Goal: Task Accomplishment & Management: Manage account settings

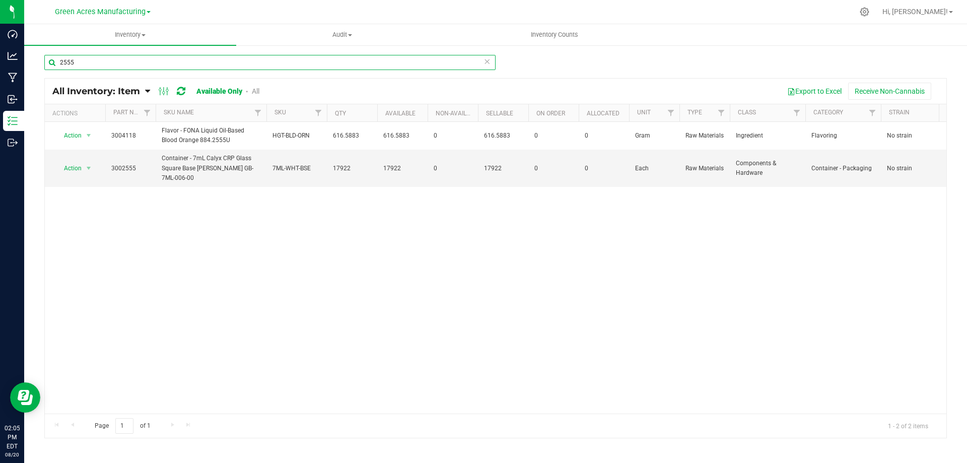
click at [341, 64] on input "2555" at bounding box center [269, 62] width 451 height 15
click at [166, 61] on input "2555" at bounding box center [269, 62] width 451 height 15
paste input "4223"
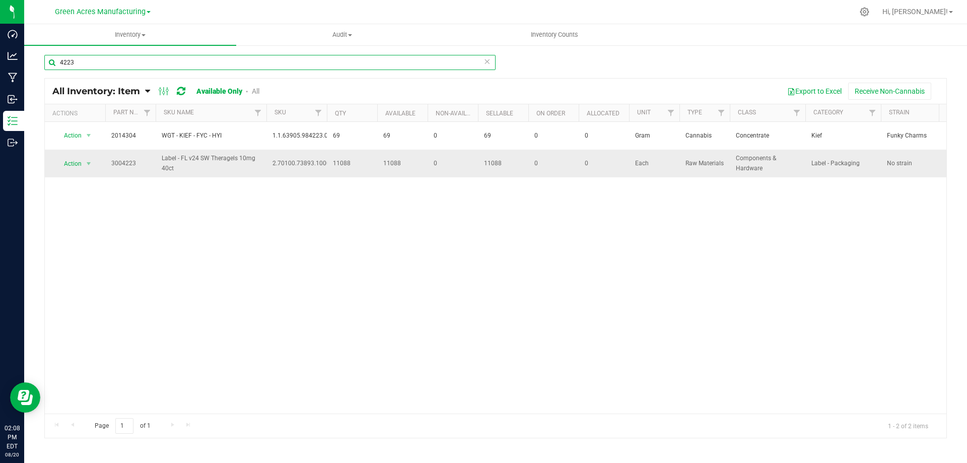
type input "4223"
click at [342, 164] on span "11088" at bounding box center [352, 164] width 38 height 10
copy span "11088"
drag, startPoint x: 89, startPoint y: 165, endPoint x: 92, endPoint y: 195, distance: 29.9
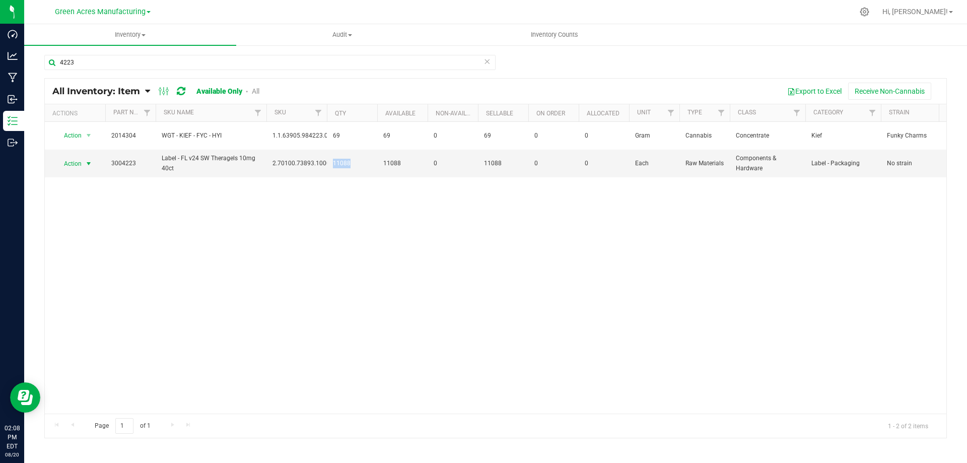
click at [89, 165] on span "select" at bounding box center [89, 164] width 8 height 8
click at [98, 227] on li "Locate inventory" at bounding box center [87, 225] width 64 height 15
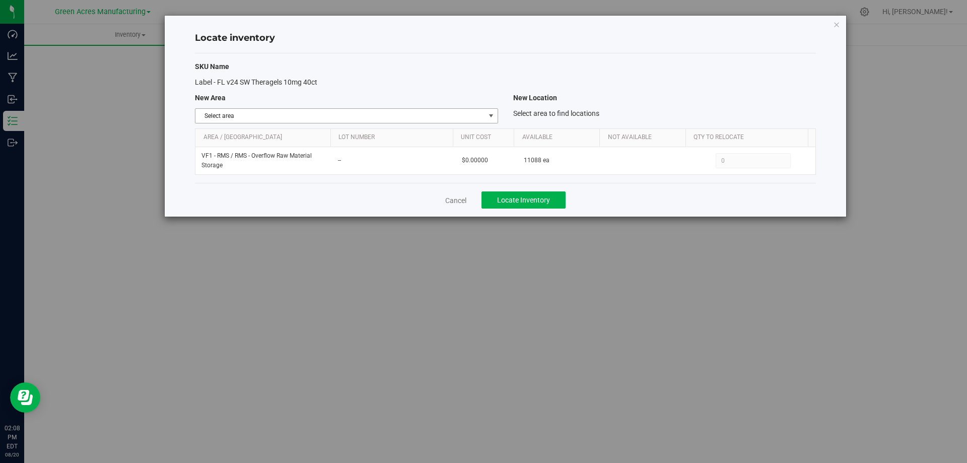
click at [488, 115] on span "select" at bounding box center [491, 116] width 8 height 8
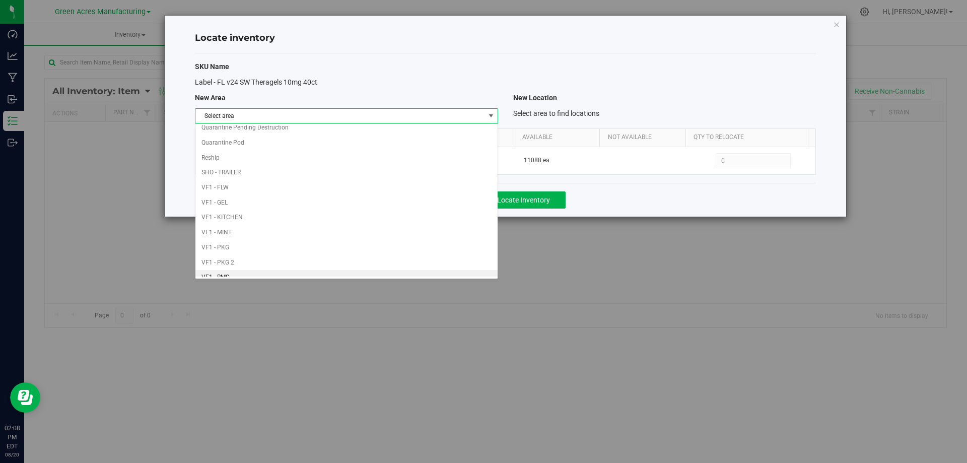
scroll to position [492, 0]
click at [377, 131] on li "VF1 - PKG" at bounding box center [346, 134] width 302 height 15
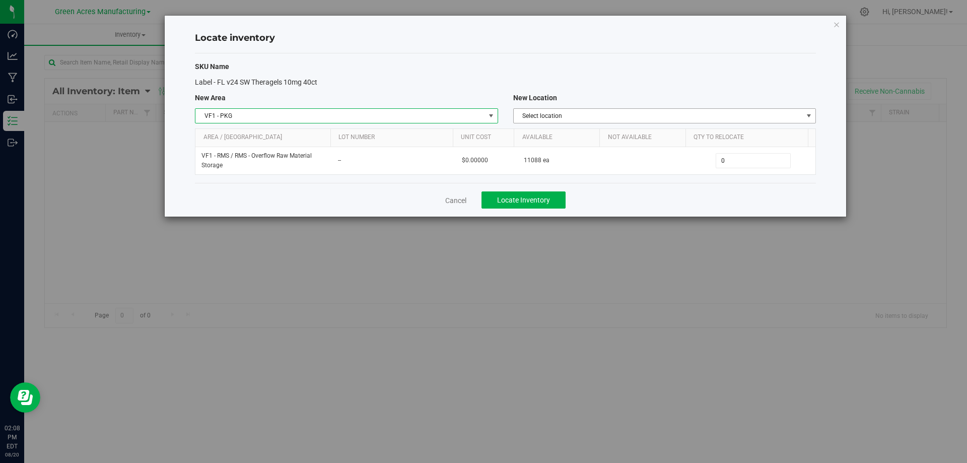
click at [682, 116] on span "Select location" at bounding box center [658, 116] width 289 height 14
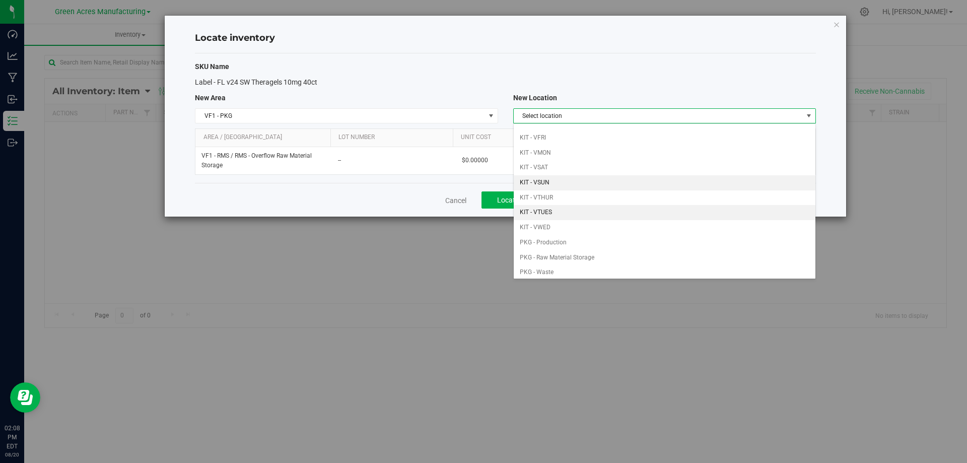
scroll to position [0, 0]
click at [571, 209] on li "KIT - VTHUR" at bounding box center [665, 207] width 302 height 15
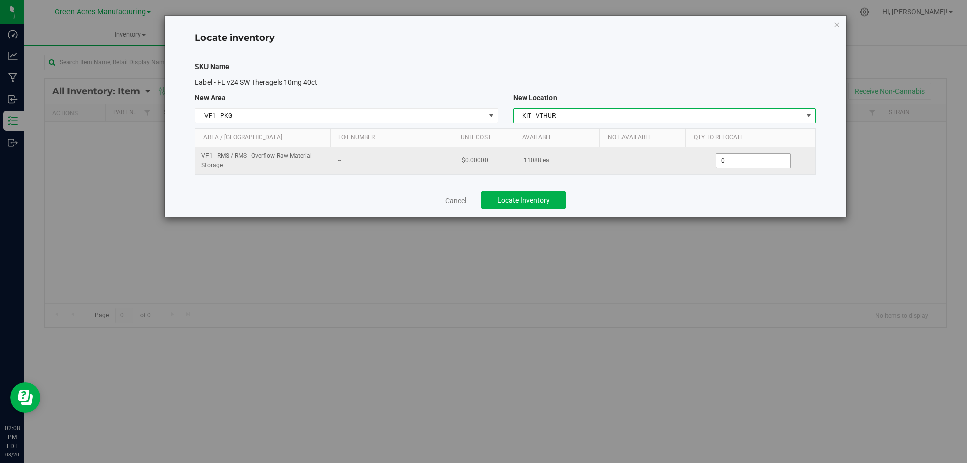
click at [743, 163] on span "0 0" at bounding box center [752, 160] width 75 height 15
click at [743, 162] on input "0" at bounding box center [753, 161] width 74 height 14
paste input "3338"
type input "3338"
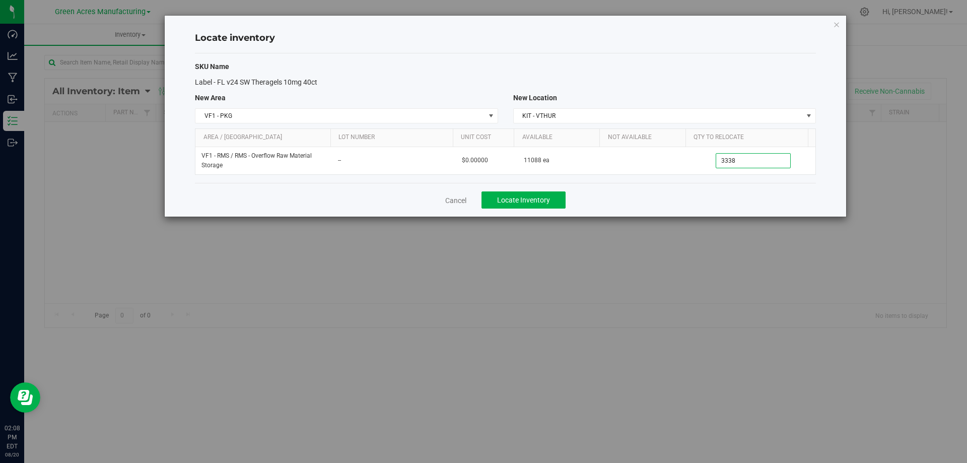
type input "3,338"
click at [706, 195] on div "Cancel Locate Inventory" at bounding box center [505, 200] width 621 height 34
click at [539, 199] on span "Locate Inventory" at bounding box center [523, 200] width 53 height 8
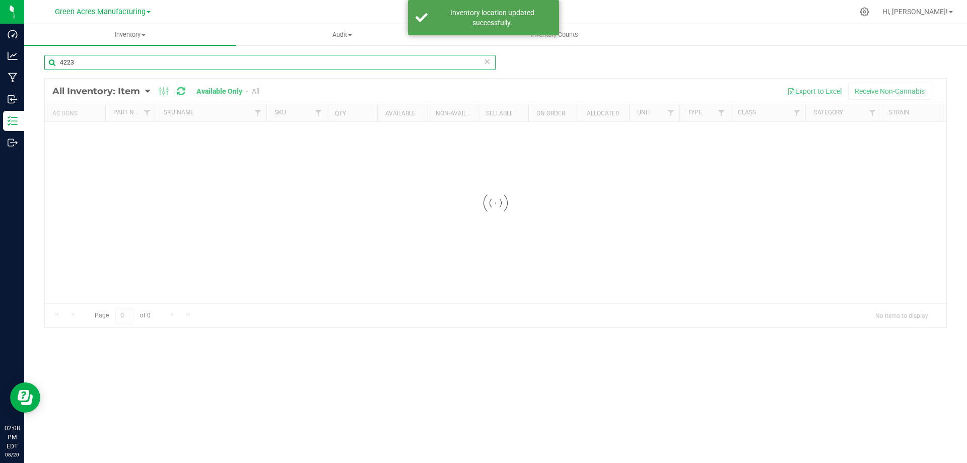
click at [173, 61] on input "4223" at bounding box center [269, 62] width 451 height 15
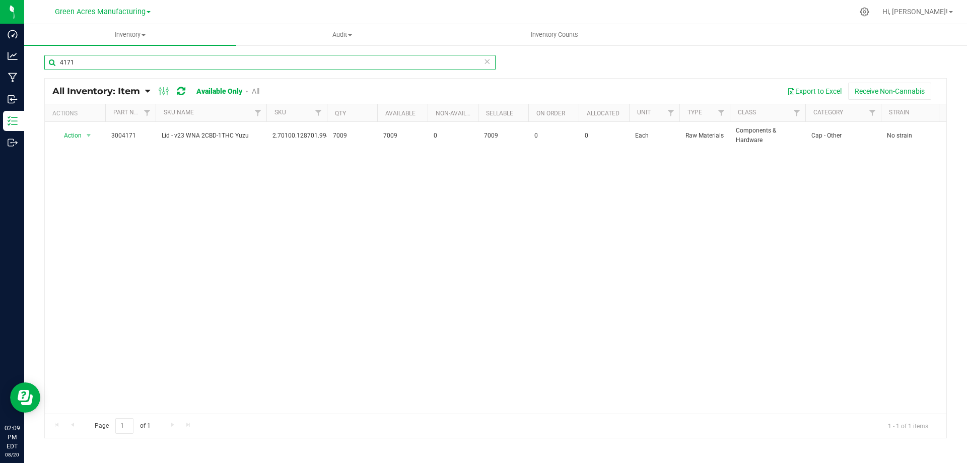
click at [109, 65] on input "4171" at bounding box center [269, 62] width 451 height 15
type input "2555"
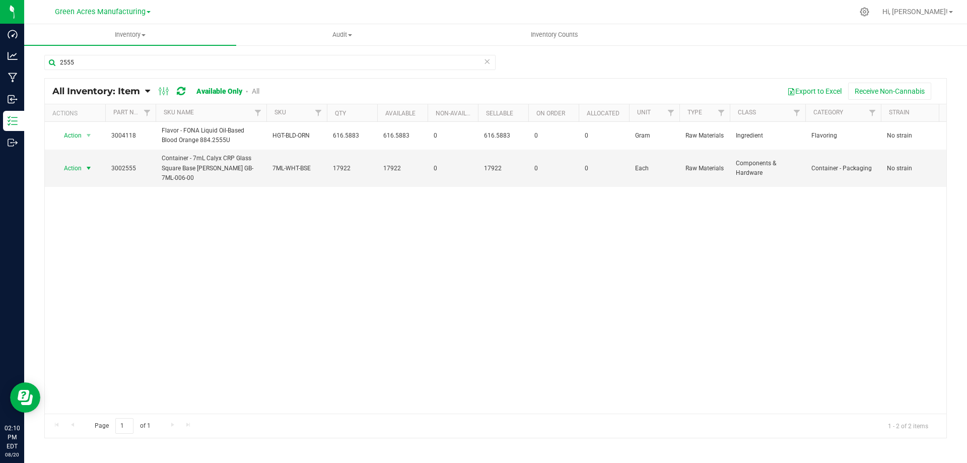
click at [88, 168] on span "select" at bounding box center [89, 168] width 8 height 8
click at [94, 232] on li "Locate inventory" at bounding box center [87, 230] width 64 height 15
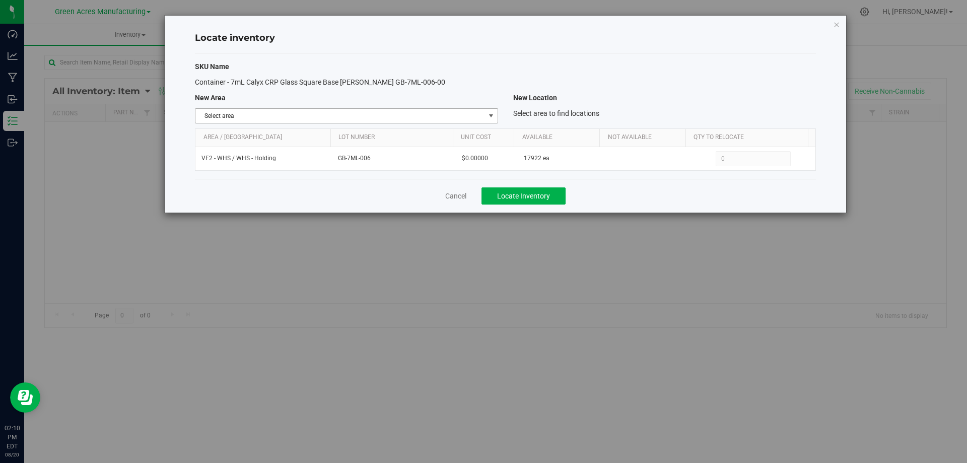
click at [493, 114] on span "select" at bounding box center [491, 116] width 8 height 8
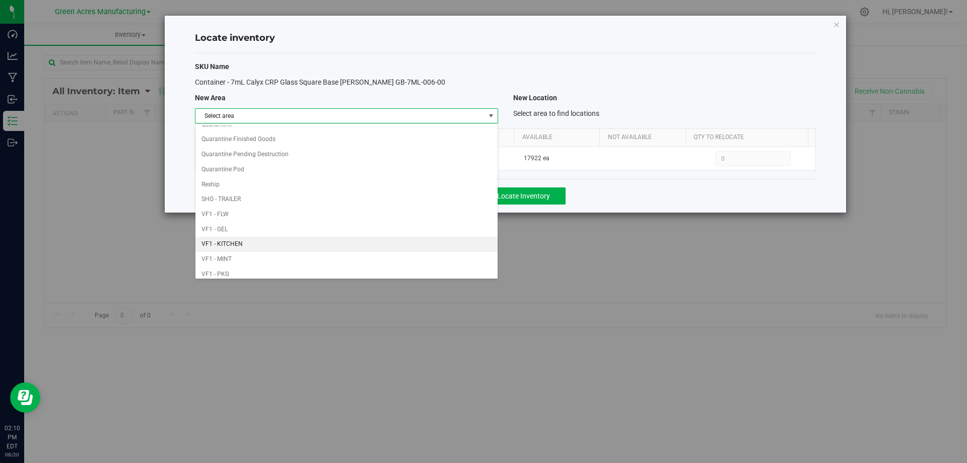
scroll to position [492, 0]
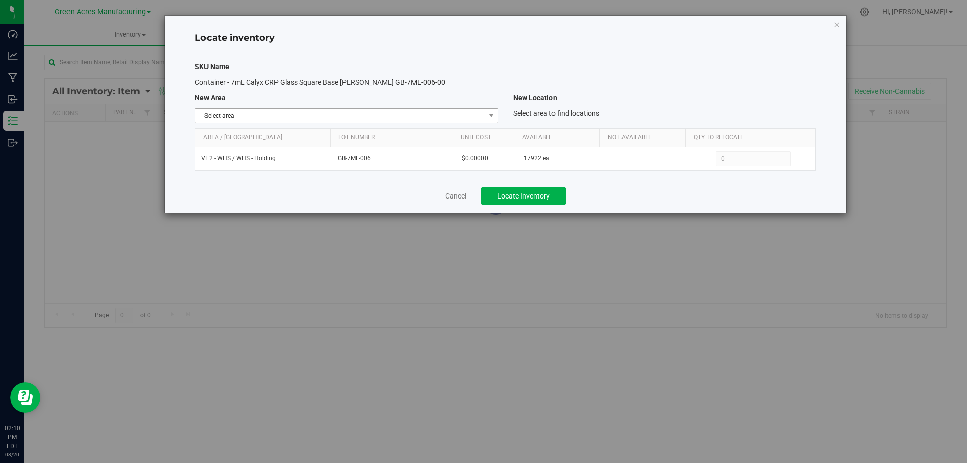
click at [469, 122] on span "Select area" at bounding box center [339, 116] width 289 height 14
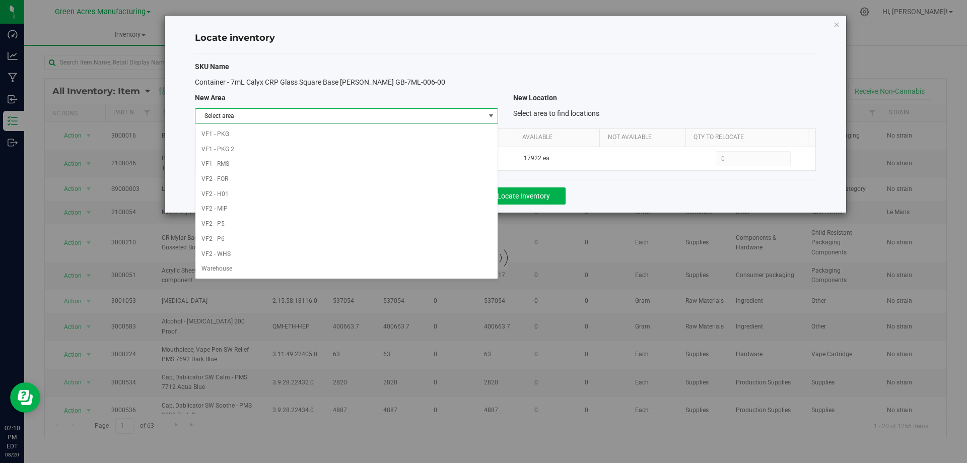
click at [434, 125] on div "Select area Dumpster 01 Dumpster 02 Excess Inventory FP F01 - SHO F02 - EXT F04…" at bounding box center [346, 201] width 303 height 156
click at [432, 130] on li "VF1 - PKG" at bounding box center [346, 134] width 302 height 15
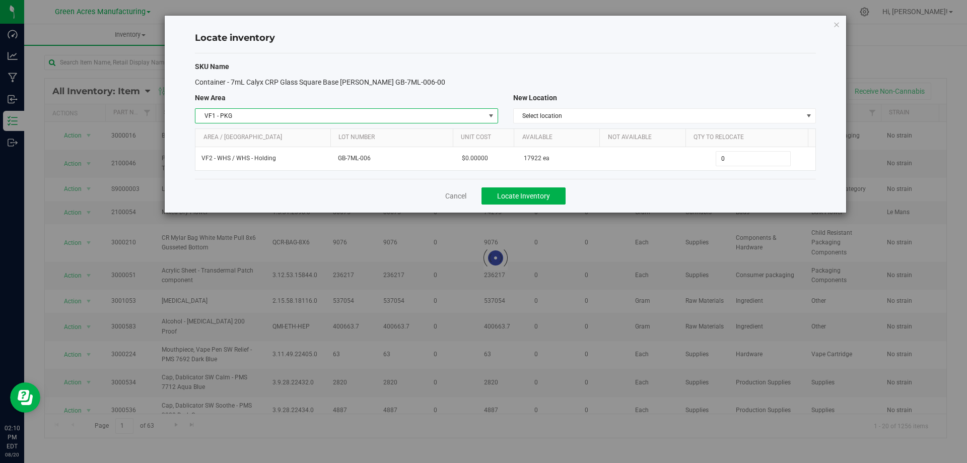
click at [465, 113] on span "VF1 - PKG" at bounding box center [339, 116] width 289 height 14
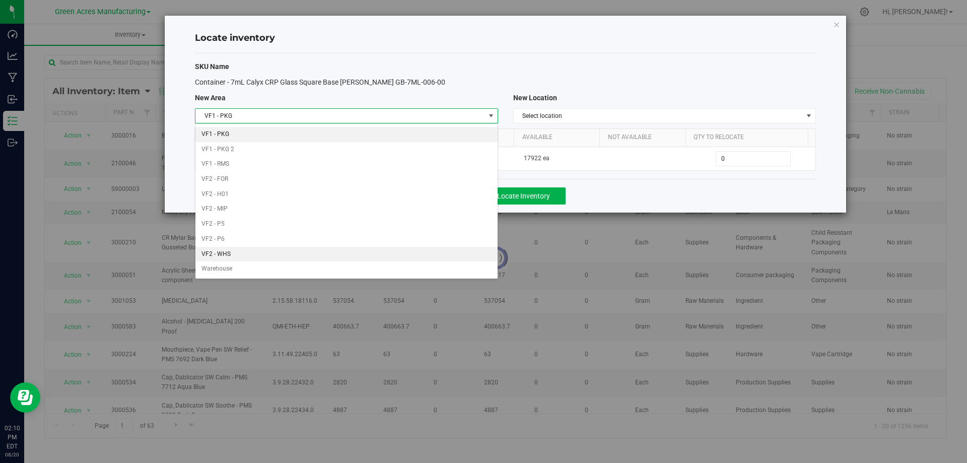
click at [355, 247] on li "VF2 - WHS" at bounding box center [346, 254] width 302 height 15
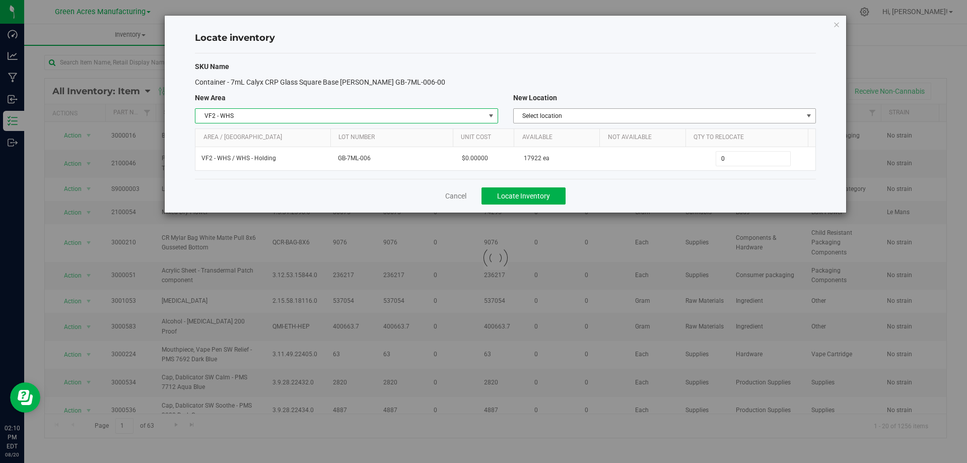
click at [650, 110] on span "Select location" at bounding box center [658, 116] width 289 height 14
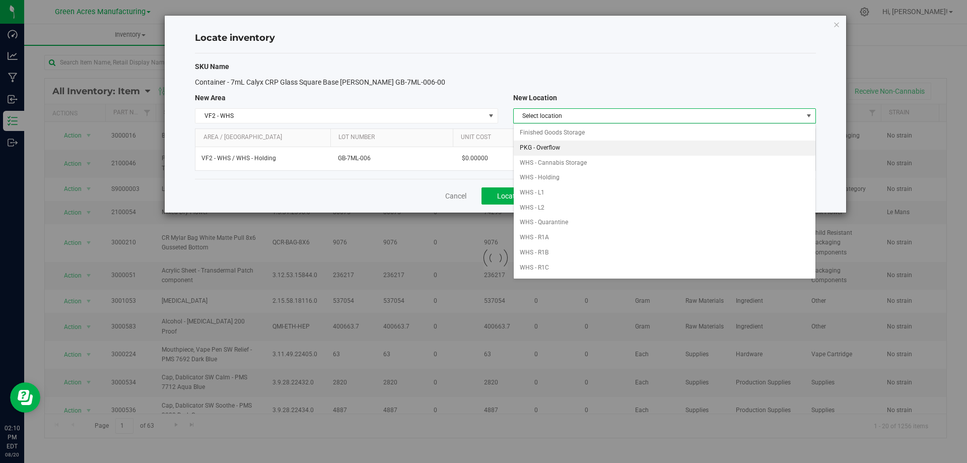
click at [642, 146] on li "PKG - Overflow" at bounding box center [665, 147] width 302 height 15
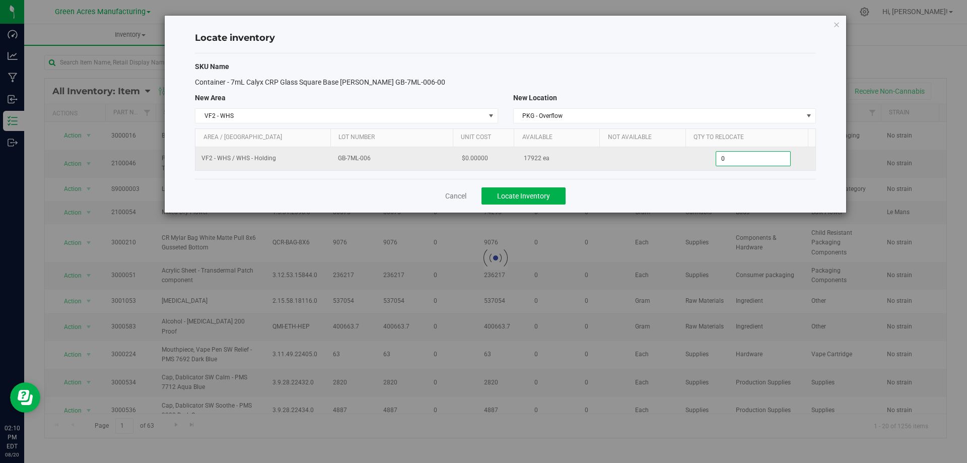
click at [730, 165] on span "0 0" at bounding box center [752, 158] width 75 height 15
click at [730, 165] on input "0" at bounding box center [753, 159] width 74 height 14
paste input "6553"
type input "6553"
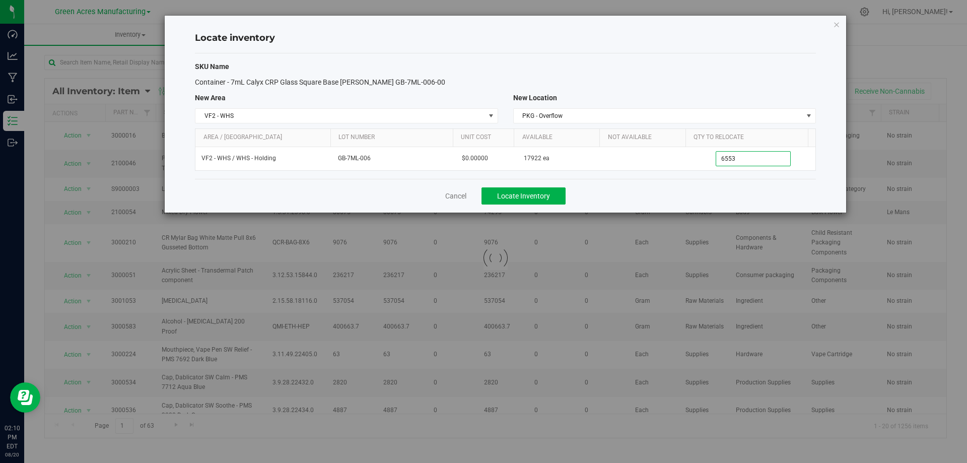
type input "6,553"
click at [725, 194] on div "Cancel Locate Inventory" at bounding box center [505, 196] width 621 height 34
click at [603, 191] on div "Cancel Locate Inventory" at bounding box center [505, 196] width 621 height 34
click at [557, 194] on button "Locate Inventory" at bounding box center [523, 195] width 84 height 17
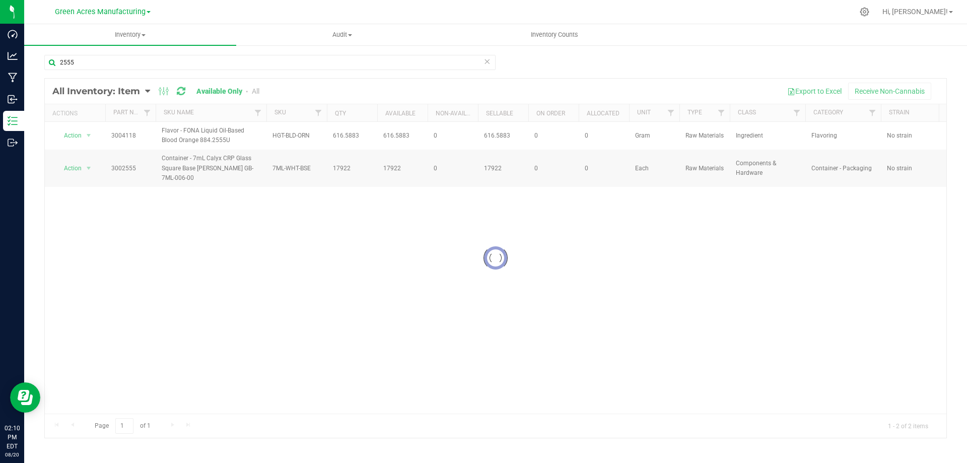
click at [147, 90] on div at bounding box center [495, 258] width 901 height 359
click at [147, 90] on icon at bounding box center [147, 91] width 5 height 9
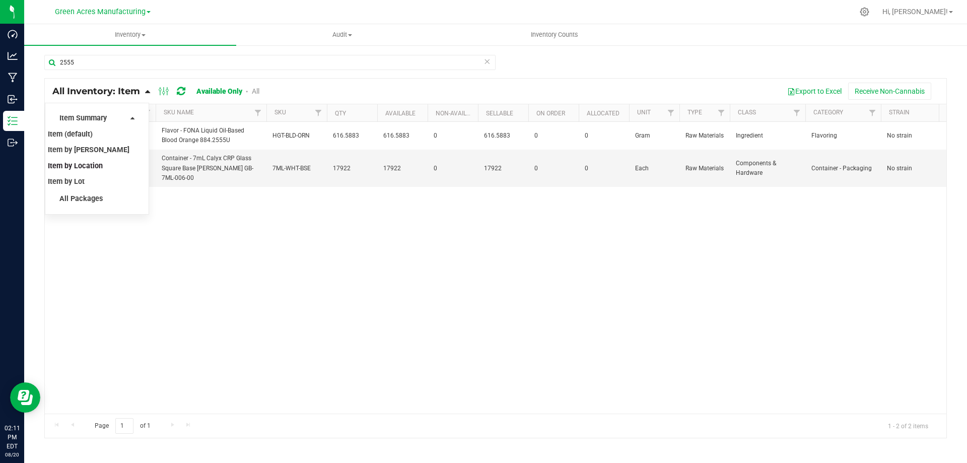
click at [95, 163] on span "Item by Location" at bounding box center [75, 166] width 55 height 9
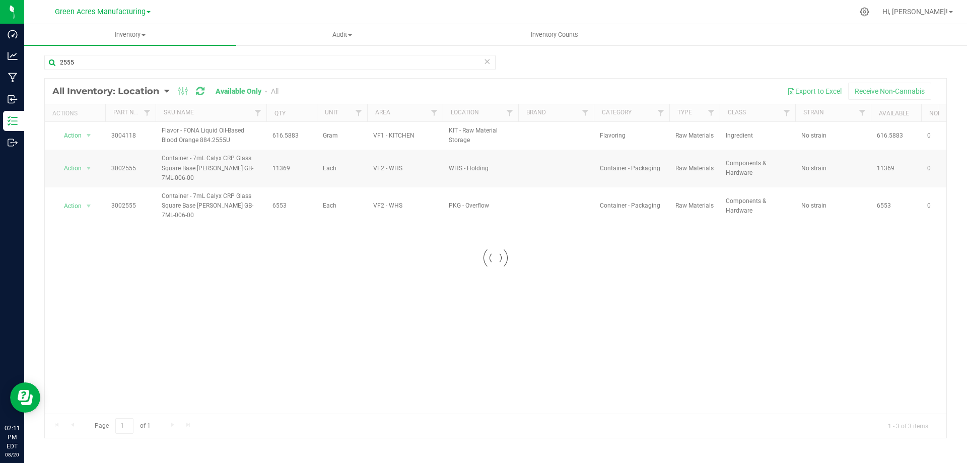
click at [435, 353] on div at bounding box center [495, 258] width 901 height 359
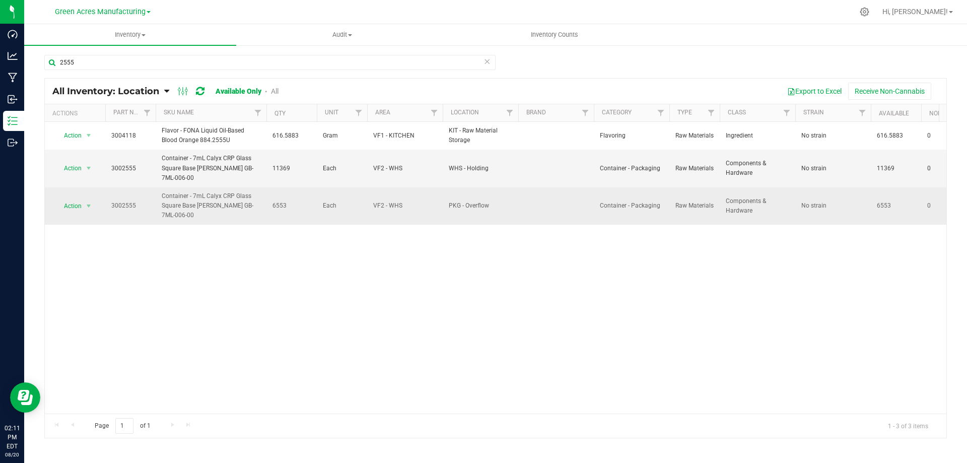
click at [278, 202] on span "6553" at bounding box center [291, 206] width 38 height 10
click at [279, 201] on span "6553" at bounding box center [291, 206] width 38 height 10
copy span "6553"
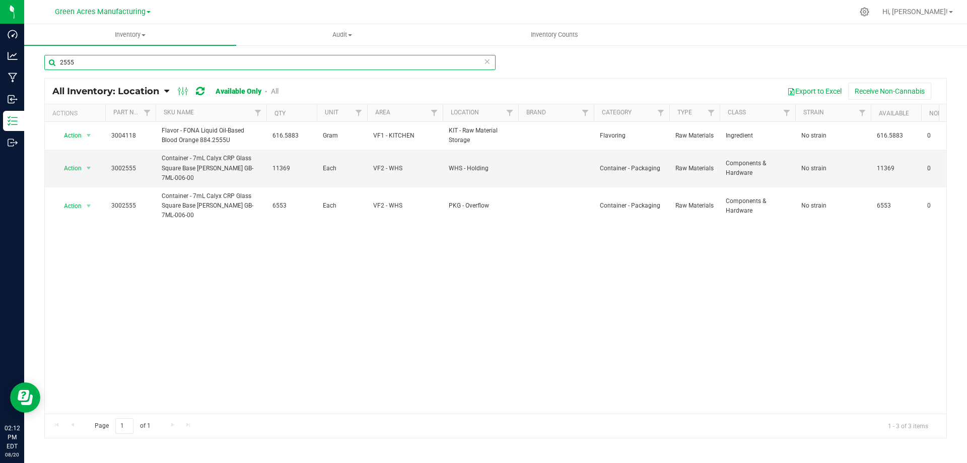
click at [265, 66] on input "2555" at bounding box center [269, 62] width 451 height 15
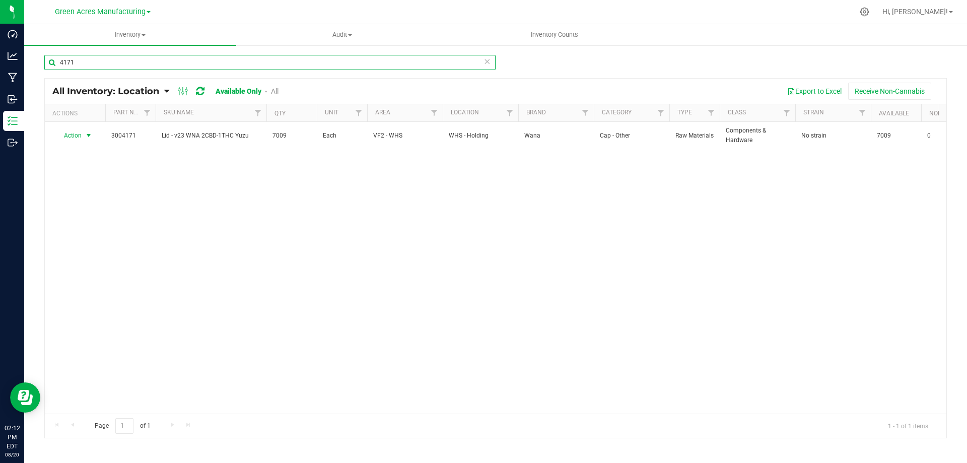
type input "4171"
click at [88, 135] on span "select" at bounding box center [89, 135] width 8 height 8
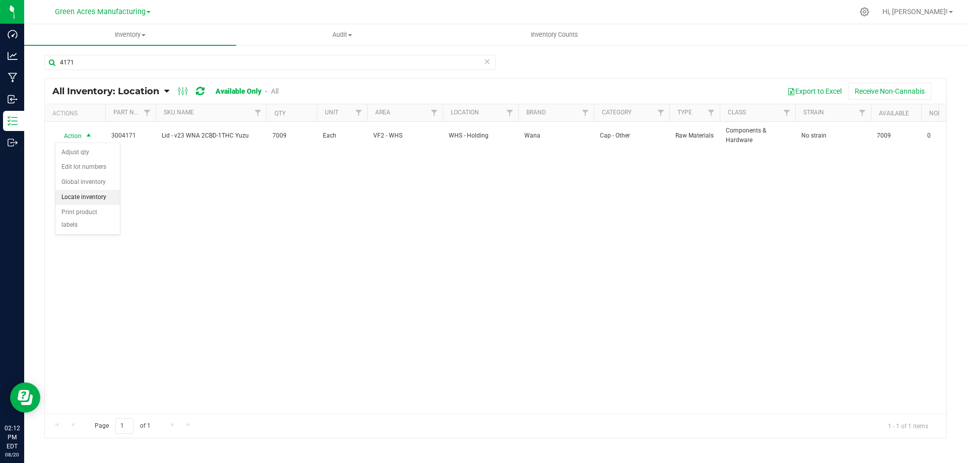
click at [98, 198] on li "Locate inventory" at bounding box center [87, 197] width 64 height 15
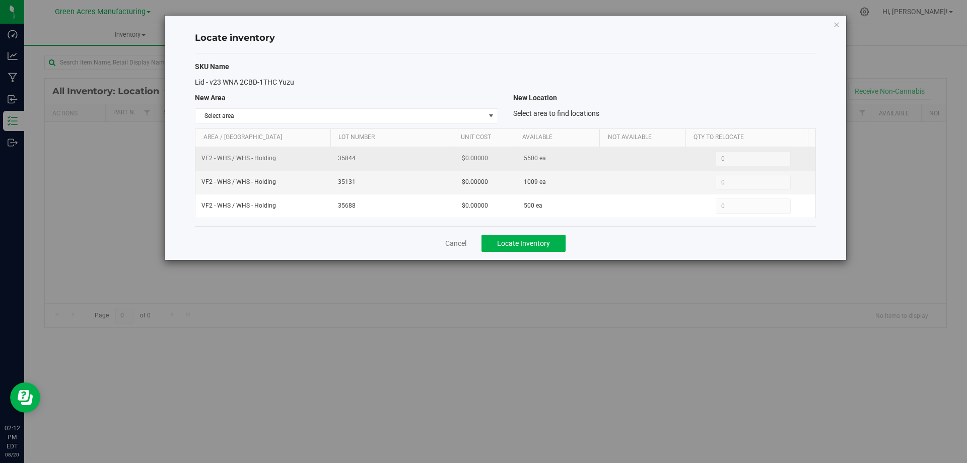
click at [524, 158] on span "5500 ea" at bounding box center [535, 159] width 22 height 10
copy span "5500"
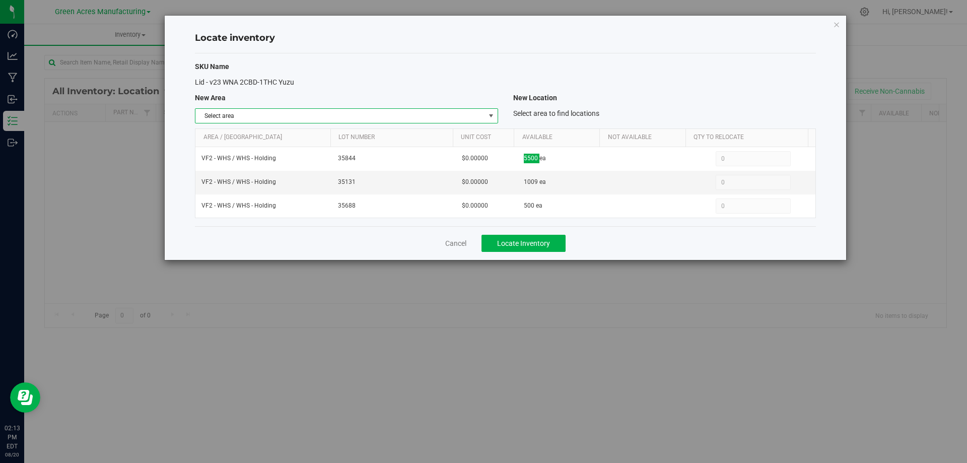
drag, startPoint x: 486, startPoint y: 116, endPoint x: 477, endPoint y: 128, distance: 15.2
click at [486, 116] on span "select" at bounding box center [490, 116] width 13 height 14
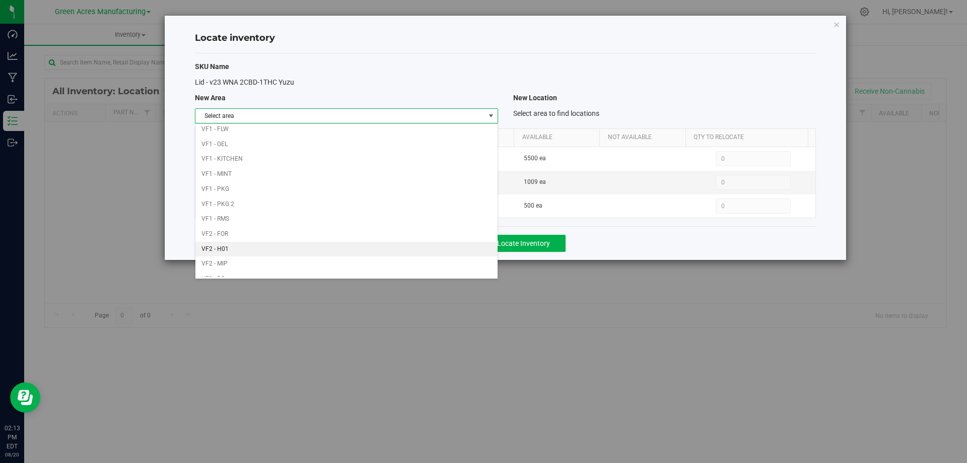
scroll to position [492, 0]
click at [317, 130] on li "VF1 - PKG" at bounding box center [346, 134] width 302 height 15
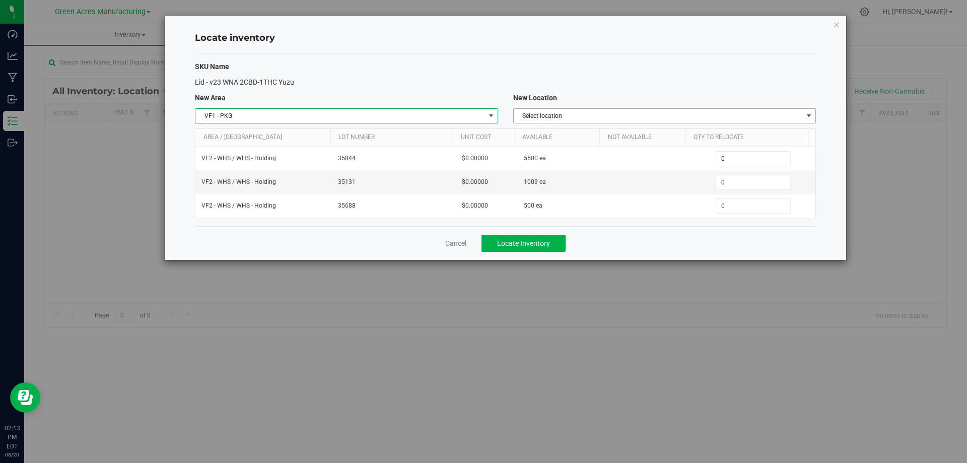
click at [633, 115] on span "Select location" at bounding box center [658, 116] width 289 height 14
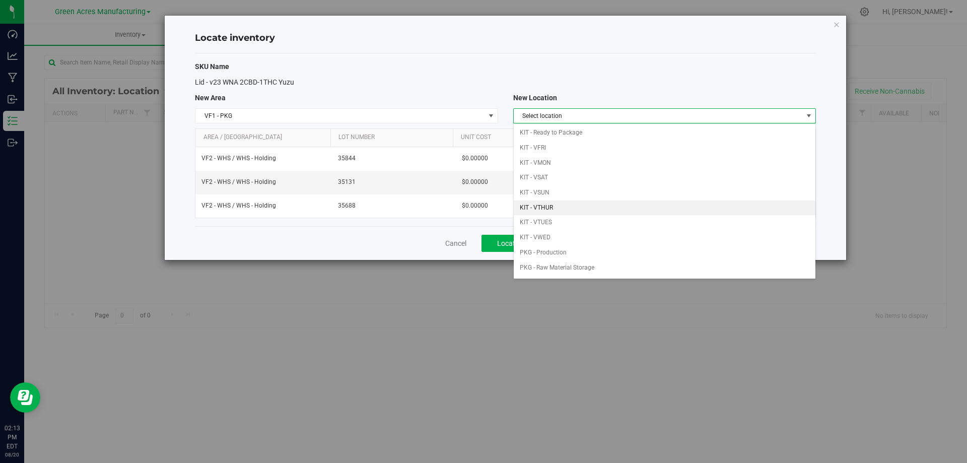
click at [564, 208] on li "KIT - VTHUR" at bounding box center [665, 207] width 302 height 15
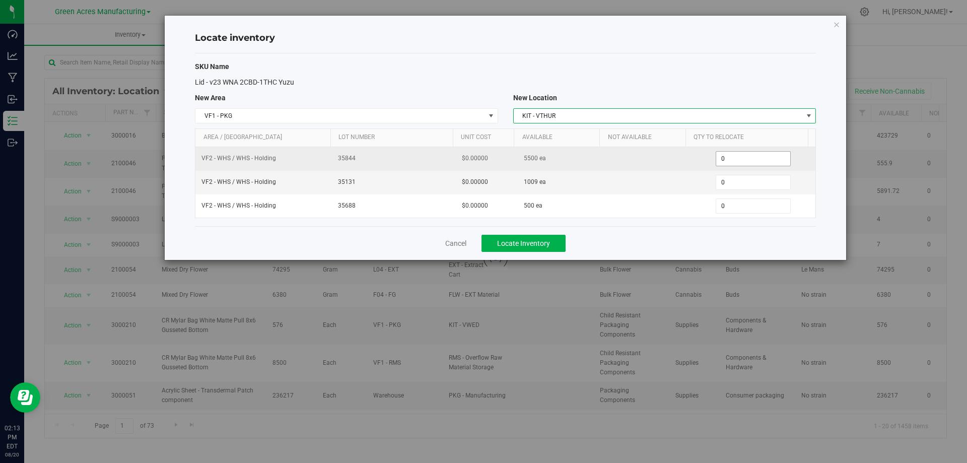
click at [747, 160] on span "0 0" at bounding box center [752, 158] width 75 height 15
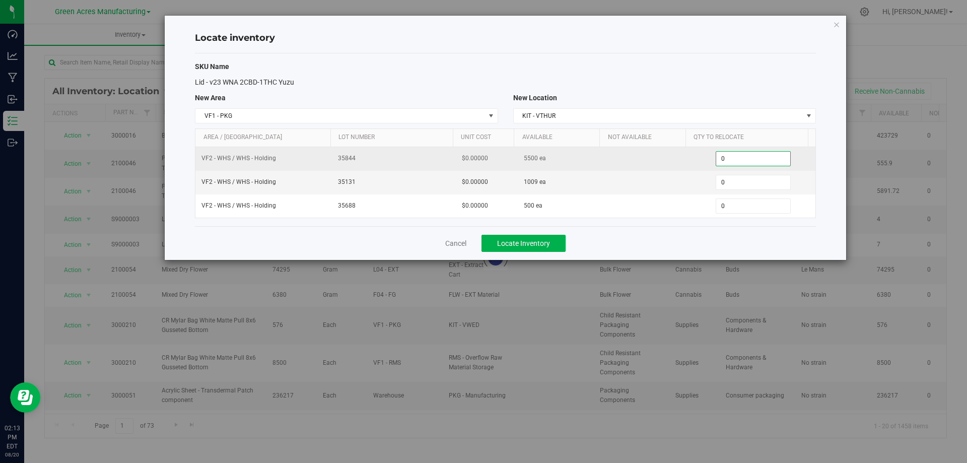
click at [747, 160] on input "0" at bounding box center [753, 159] width 74 height 14
type input "3000"
type input "3,000"
type input "100090"
type input "1,009"
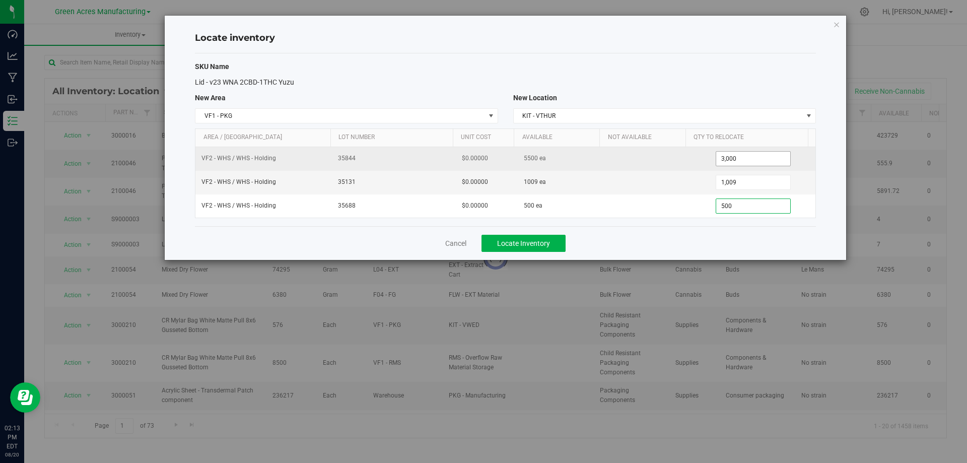
type input "5000"
type input "500"
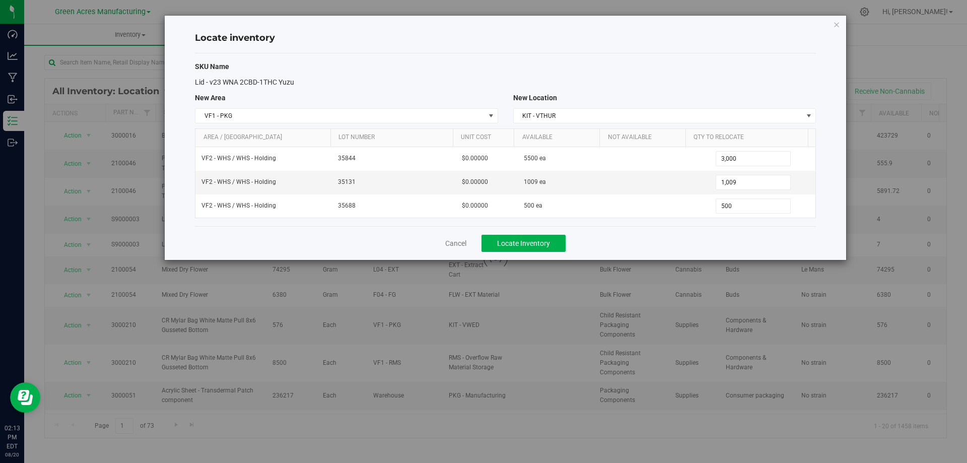
click at [703, 236] on div "Cancel Locate Inventory" at bounding box center [505, 243] width 621 height 34
click at [546, 242] on span "Locate Inventory" at bounding box center [523, 243] width 53 height 8
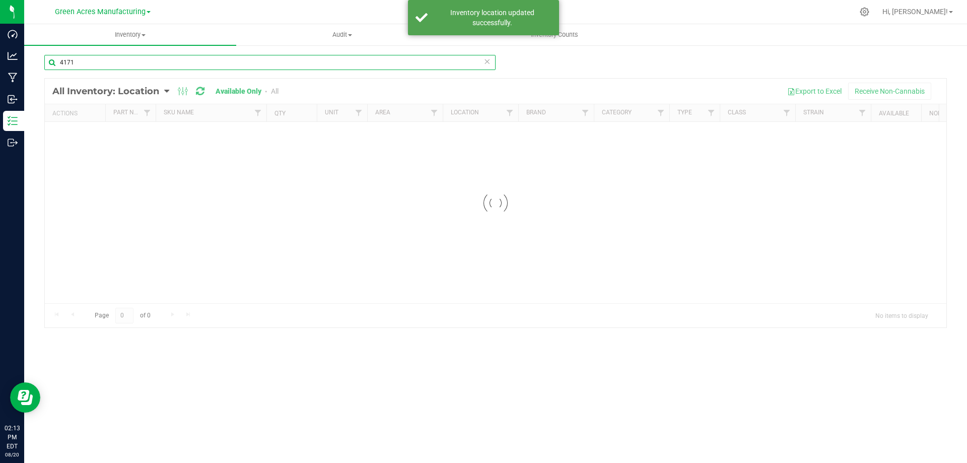
click at [248, 67] on input "4171" at bounding box center [269, 62] width 451 height 15
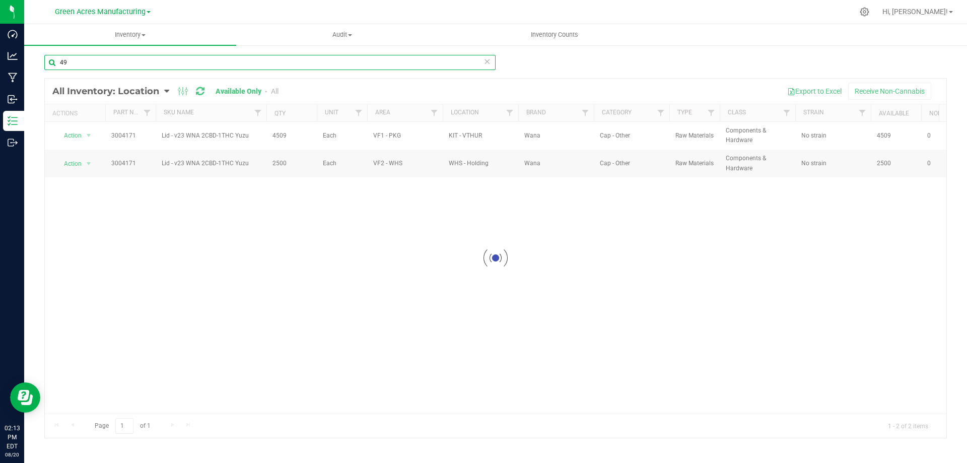
type input "4"
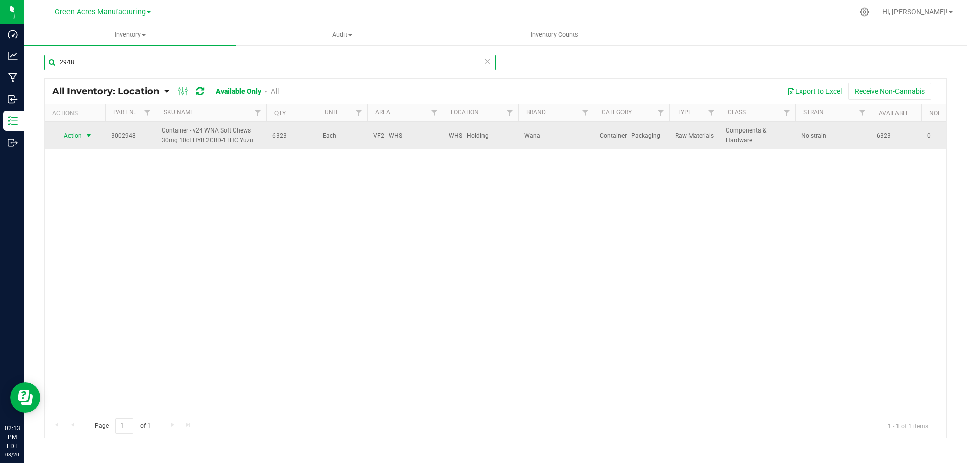
type input "2948"
click at [89, 134] on span "select" at bounding box center [89, 135] width 8 height 8
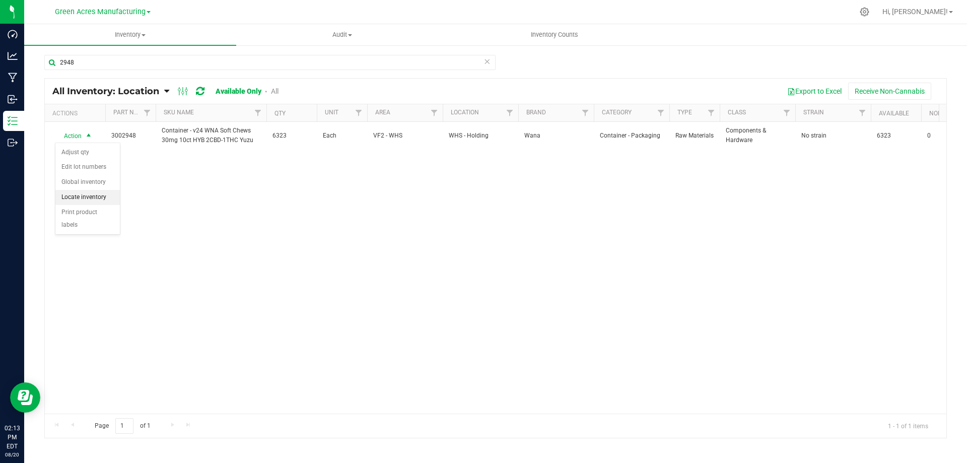
click at [90, 197] on li "Locate inventory" at bounding box center [87, 197] width 64 height 15
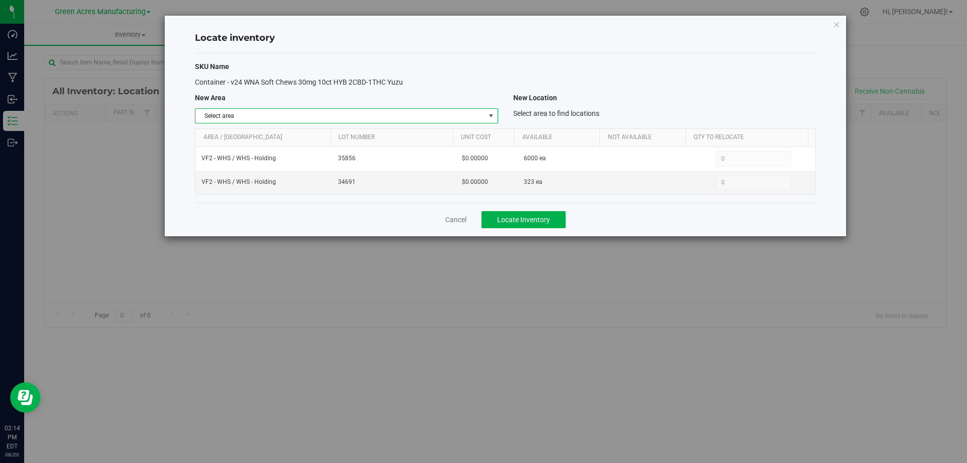
click at [493, 115] on span "select" at bounding box center [491, 116] width 8 height 8
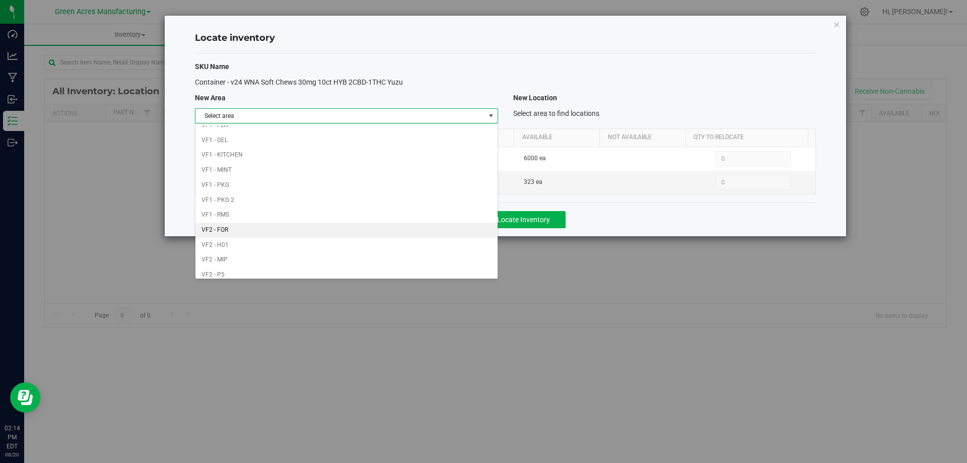
scroll to position [492, 0]
click at [363, 130] on li "VF1 - PKG" at bounding box center [346, 134] width 302 height 15
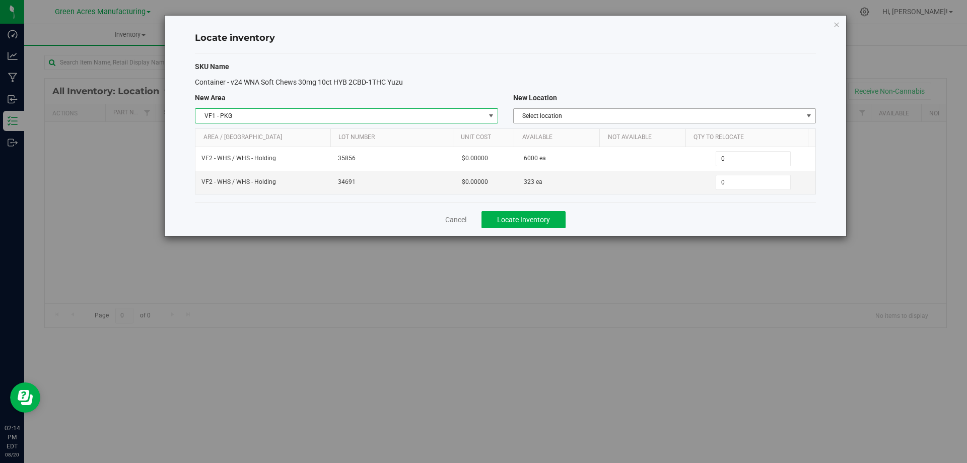
click at [635, 116] on span "Select location" at bounding box center [658, 116] width 289 height 14
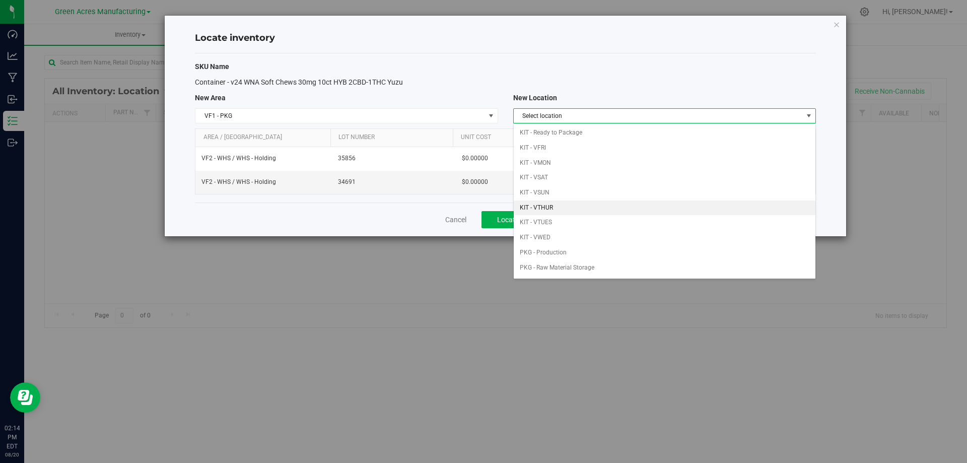
click at [574, 205] on li "KIT - VTHUR" at bounding box center [665, 207] width 302 height 15
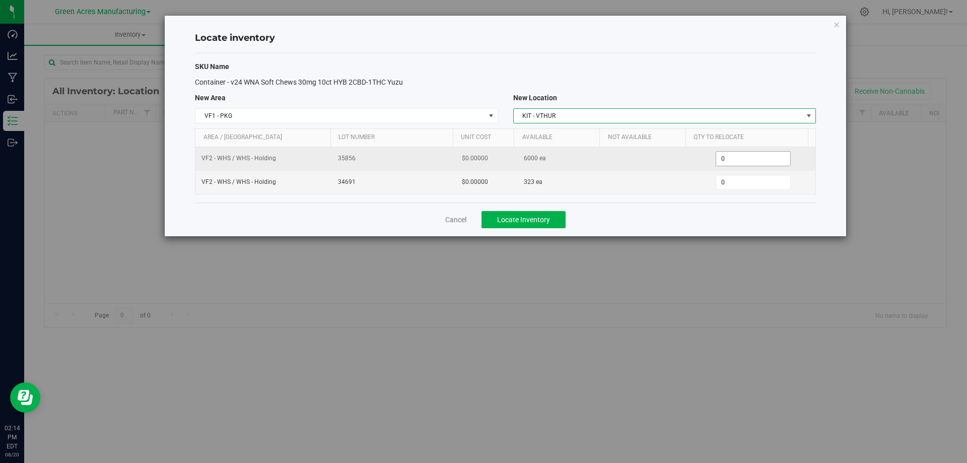
click at [741, 158] on span "0 0" at bounding box center [752, 158] width 75 height 15
click at [741, 158] on input "0" at bounding box center [753, 159] width 74 height 14
type input "4000"
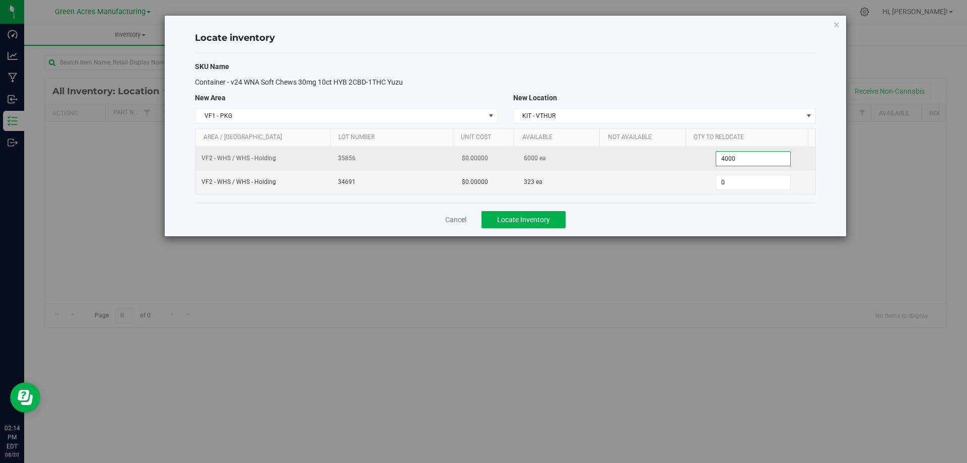
type input "4,000"
type input "3230"
type input "323"
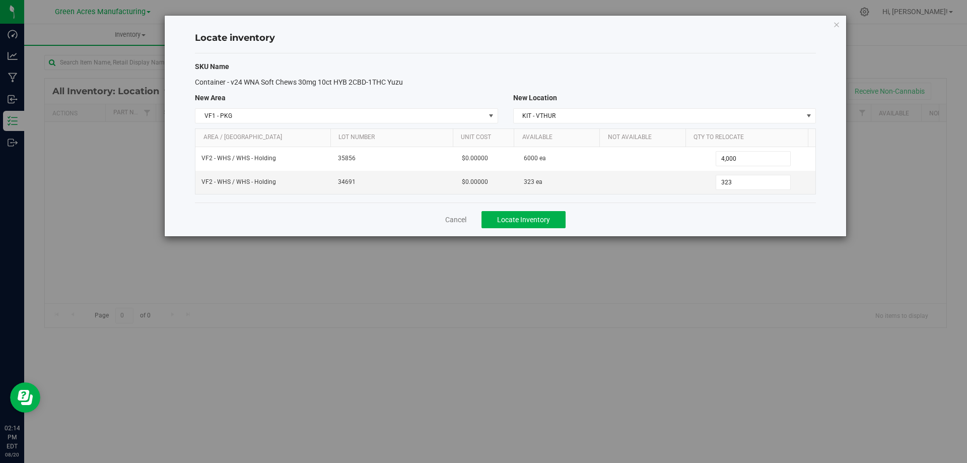
click at [718, 210] on div "Cancel Locate Inventory" at bounding box center [505, 219] width 621 height 34
click at [534, 206] on div "Cancel Locate Inventory" at bounding box center [505, 219] width 621 height 34
click at [550, 224] on button "Locate Inventory" at bounding box center [523, 219] width 84 height 17
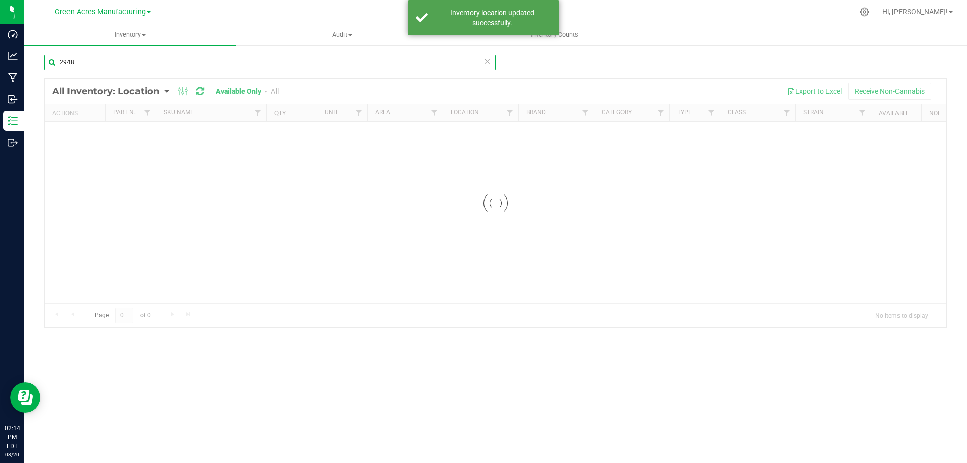
click at [158, 64] on input "2948" at bounding box center [269, 62] width 451 height 15
click at [155, 66] on input "2948" at bounding box center [269, 62] width 451 height 15
click at [255, 59] on input "2948" at bounding box center [269, 62] width 451 height 15
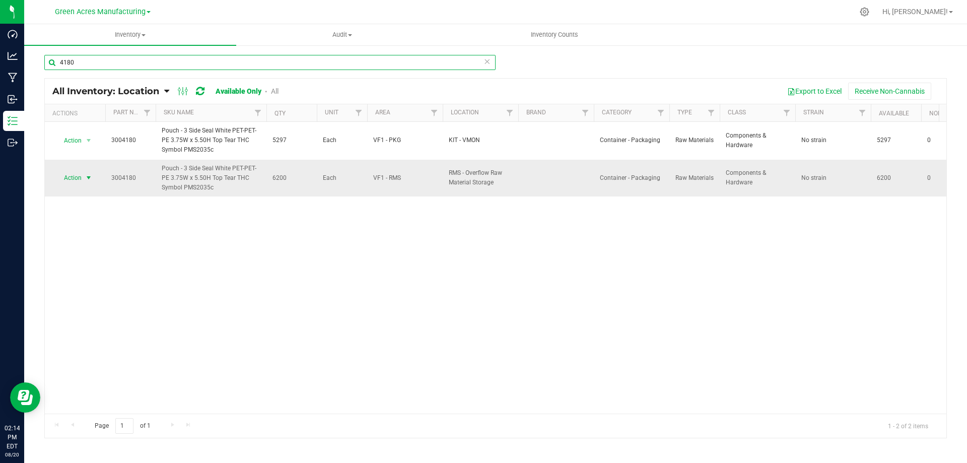
type input "4180"
click at [89, 177] on span "select" at bounding box center [89, 178] width 8 height 8
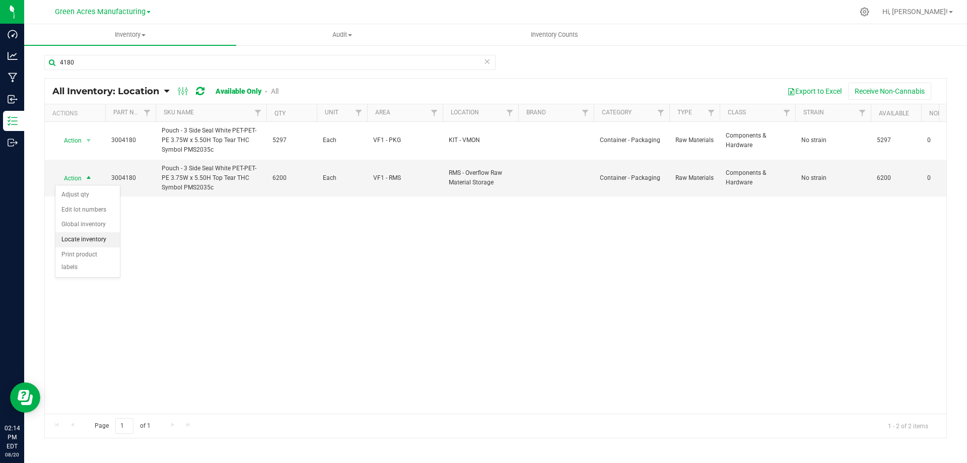
click at [84, 241] on li "Locate inventory" at bounding box center [87, 239] width 64 height 15
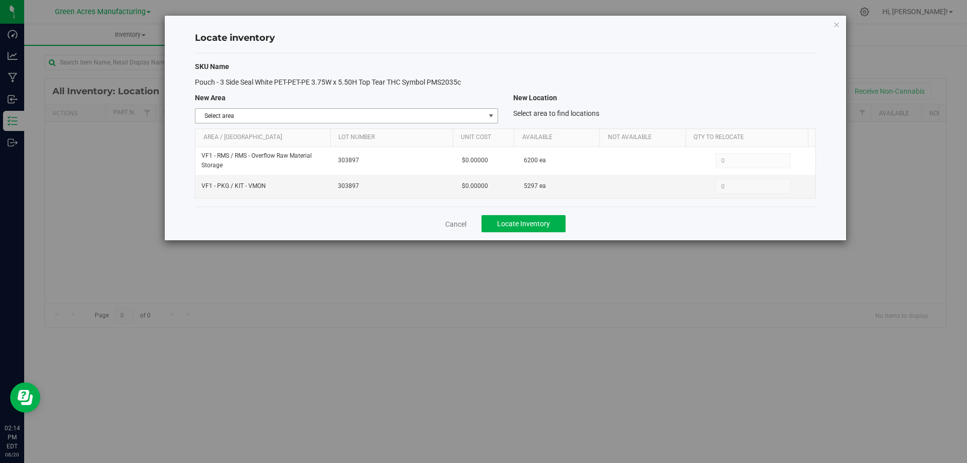
click at [480, 115] on span "Select area" at bounding box center [339, 116] width 289 height 14
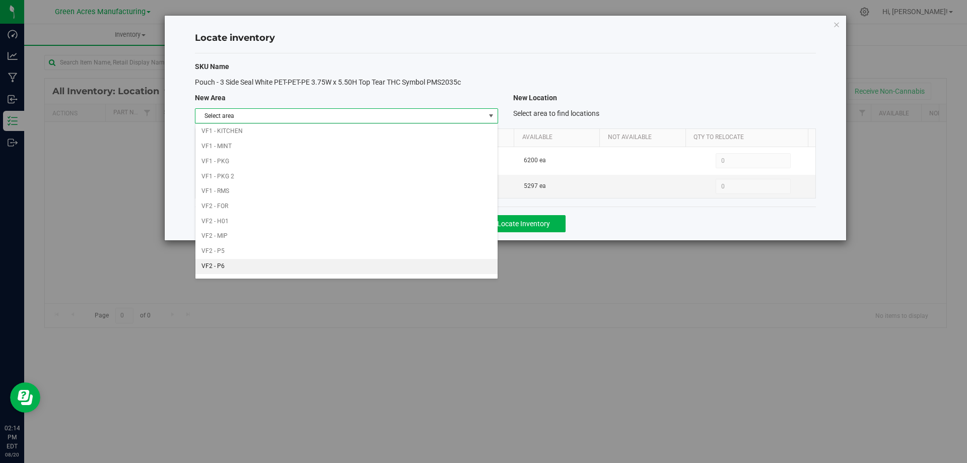
scroll to position [492, 0]
click at [382, 132] on li "VF1 - PKG" at bounding box center [346, 134] width 302 height 15
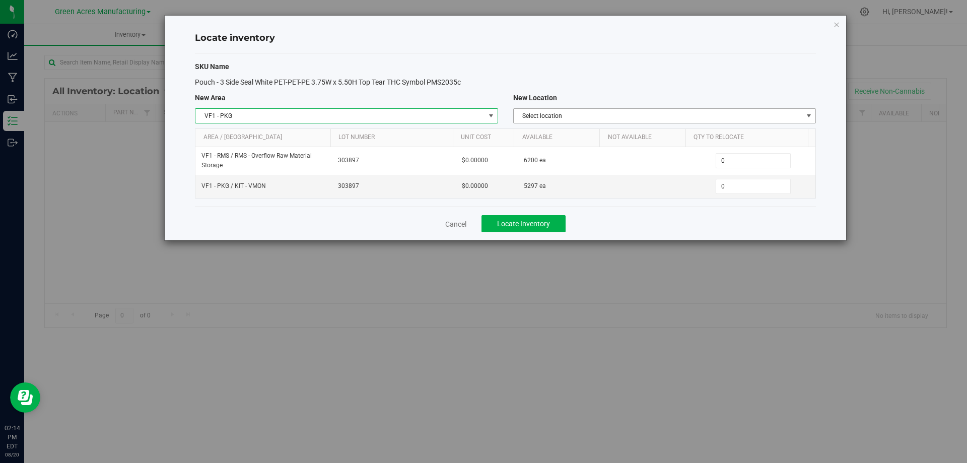
click at [691, 120] on span "Select location" at bounding box center [658, 116] width 289 height 14
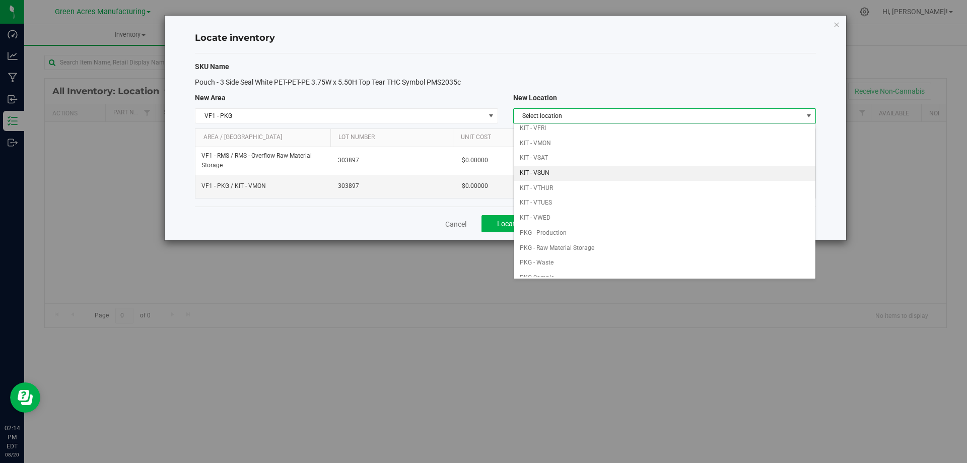
scroll to position [29, 0]
click at [653, 174] on li "KIT - VTHUR" at bounding box center [665, 179] width 302 height 15
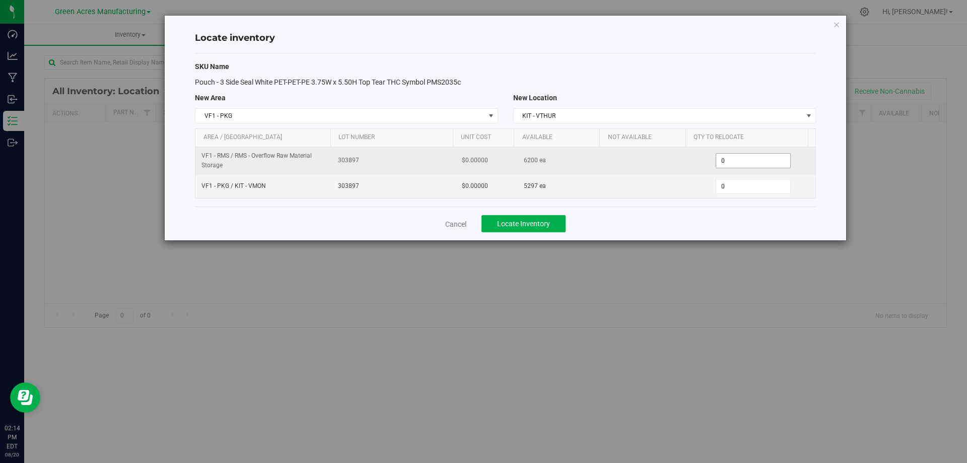
click at [733, 156] on span "0 0" at bounding box center [752, 160] width 75 height 15
click at [0, 0] on input "0" at bounding box center [0, 0] width 0 height 0
type input "6200"
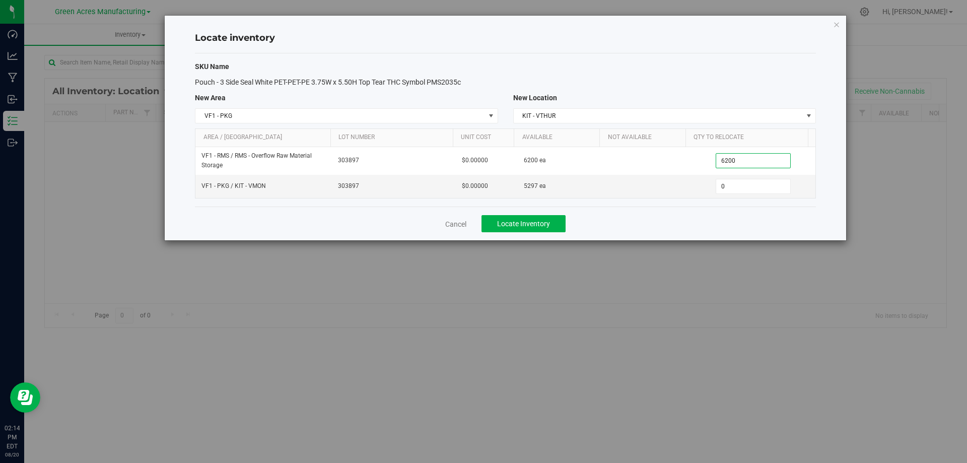
type input "6,200"
click at [638, 217] on div "Cancel Locate Inventory" at bounding box center [505, 223] width 621 height 34
click at [495, 231] on button "Locate Inventory" at bounding box center [523, 223] width 84 height 17
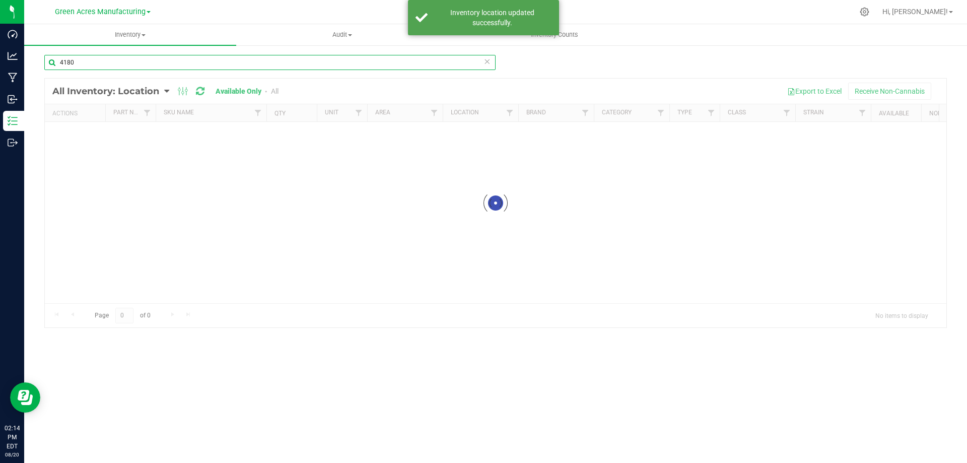
click at [107, 68] on input "4180" at bounding box center [269, 62] width 451 height 15
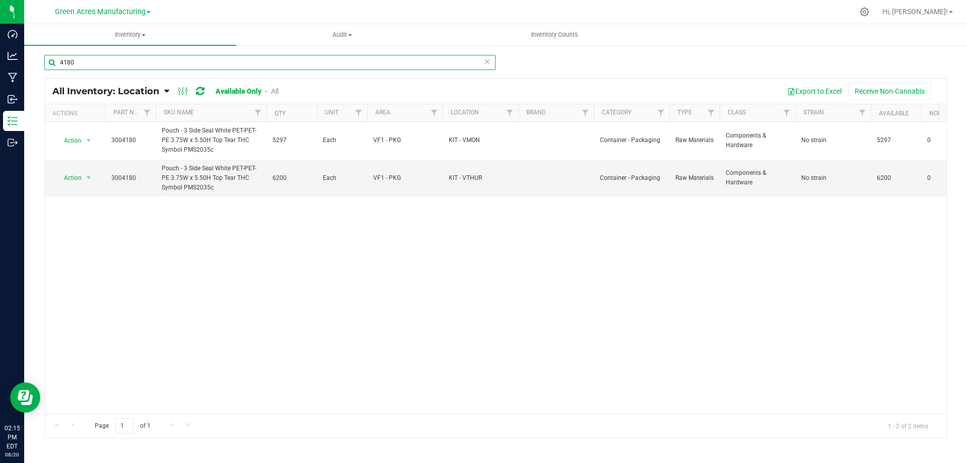
click at [321, 63] on input "4180" at bounding box center [269, 62] width 451 height 15
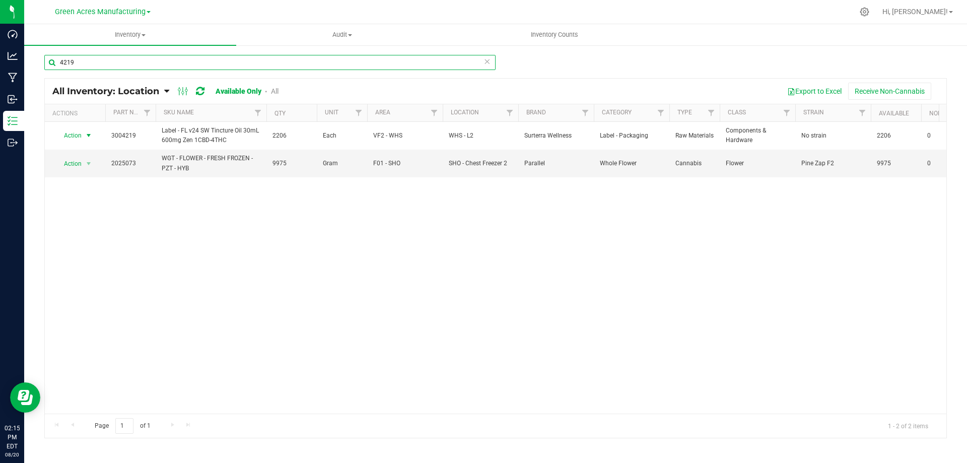
type input "4219"
click at [88, 134] on span "select" at bounding box center [89, 135] width 8 height 8
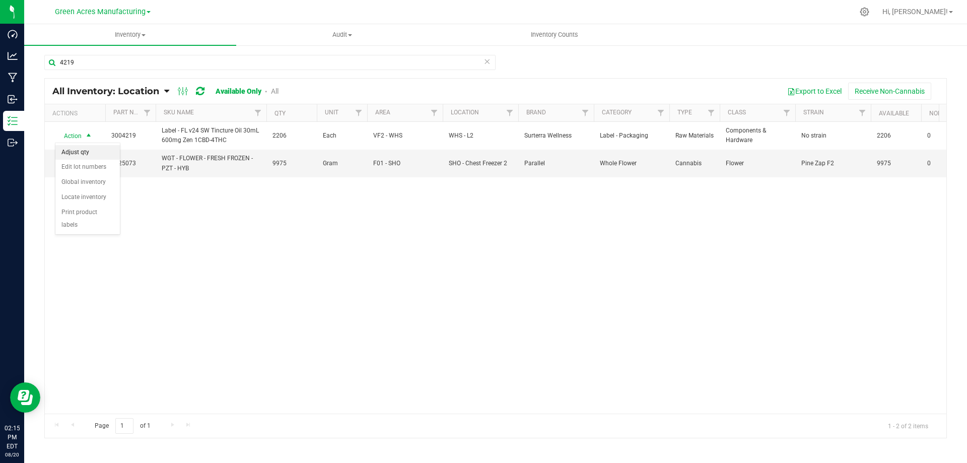
click at [90, 147] on li "Adjust qty" at bounding box center [87, 152] width 64 height 15
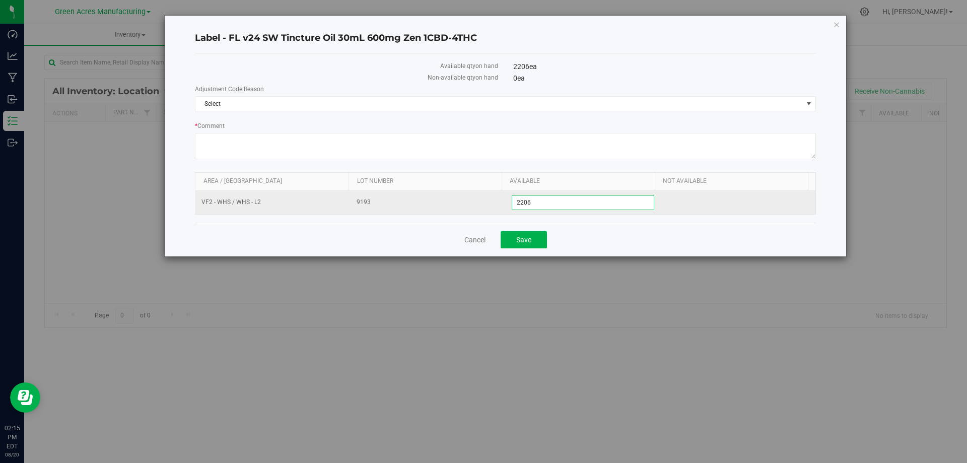
click at [548, 206] on span "2,206 2206" at bounding box center [583, 202] width 143 height 15
click at [548, 206] on input "2206" at bounding box center [583, 202] width 142 height 14
type input "2208"
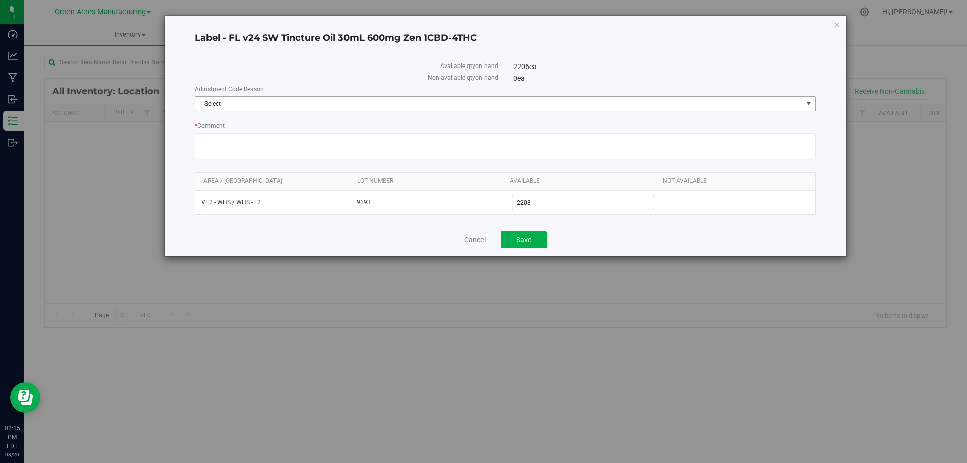
type input "2,208"
click at [539, 106] on span "Select" at bounding box center [498, 104] width 607 height 14
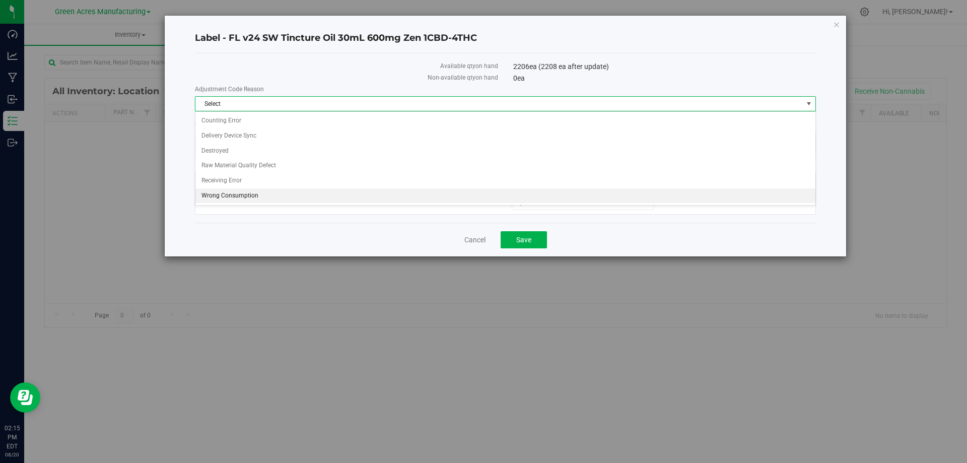
click at [271, 189] on li "Wrong Consumption" at bounding box center [505, 195] width 620 height 15
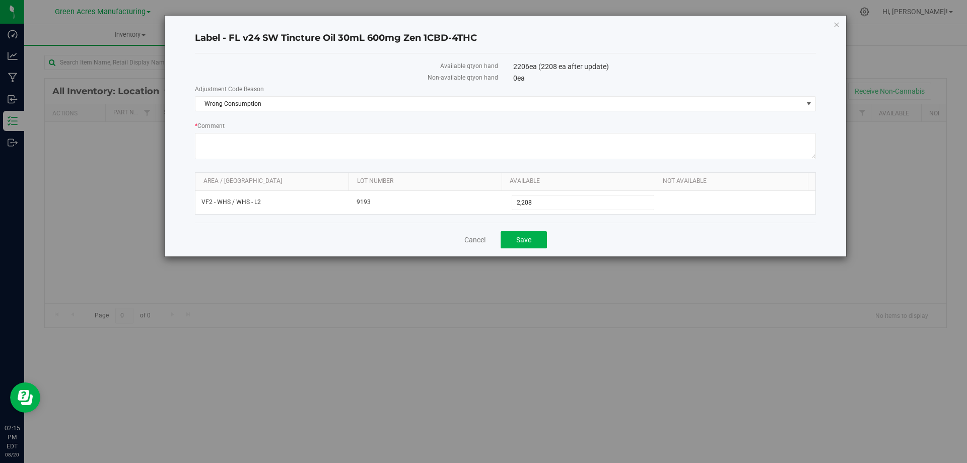
click at [658, 250] on div "Cancel Save" at bounding box center [505, 240] width 621 height 34
click at [541, 240] on button "Save" at bounding box center [523, 239] width 46 height 17
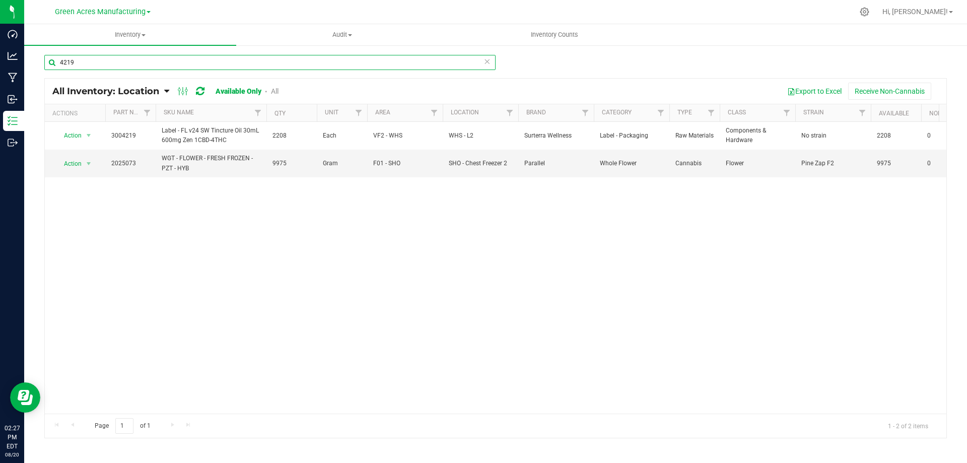
click at [131, 66] on input "4219" at bounding box center [269, 62] width 451 height 15
click at [131, 65] on input "4219" at bounding box center [269, 62] width 451 height 15
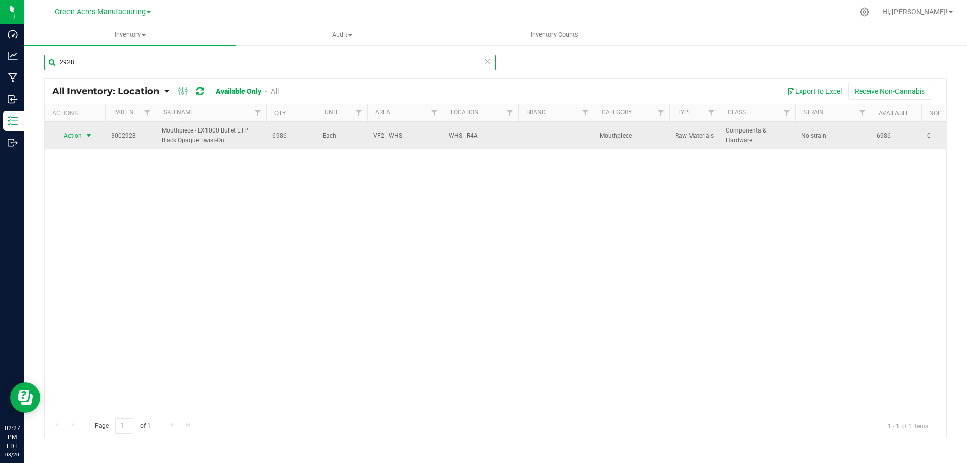
type input "2928"
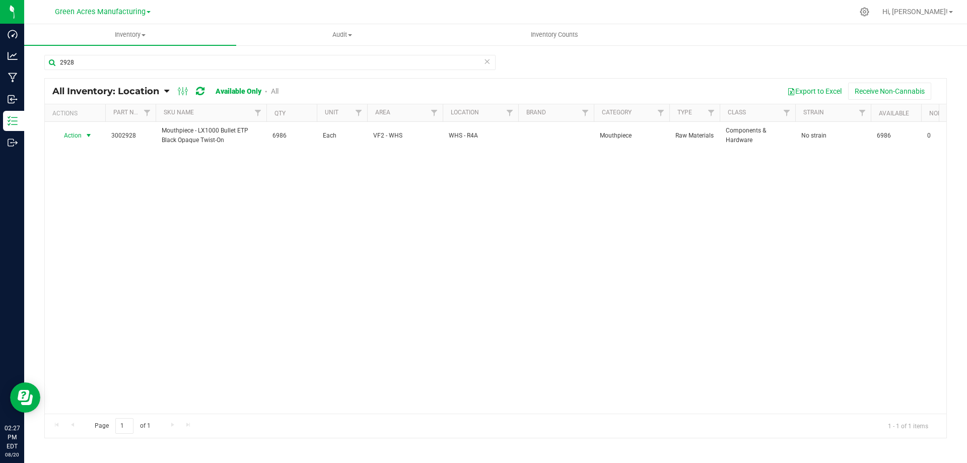
drag, startPoint x: 88, startPoint y: 135, endPoint x: 90, endPoint y: 147, distance: 11.2
click at [89, 136] on span "select" at bounding box center [89, 135] width 8 height 8
click at [100, 198] on li "Locate inventory" at bounding box center [87, 197] width 64 height 15
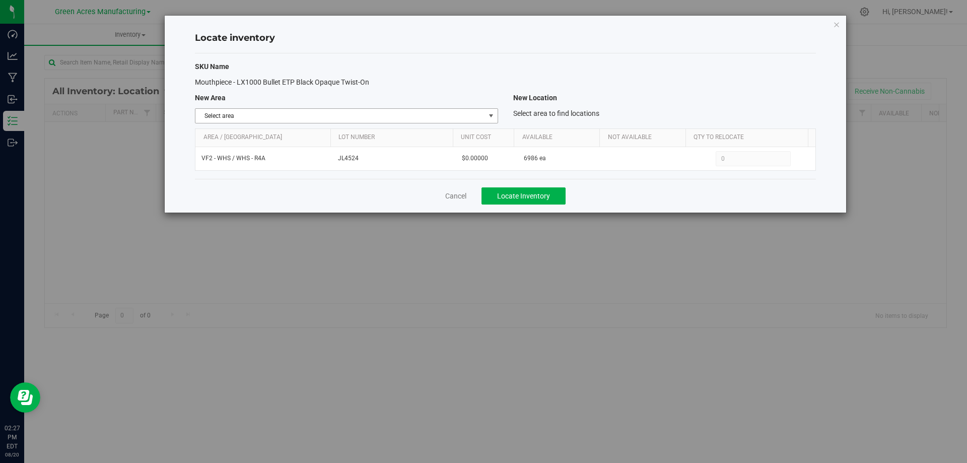
click at [477, 119] on span "Select area" at bounding box center [339, 116] width 289 height 14
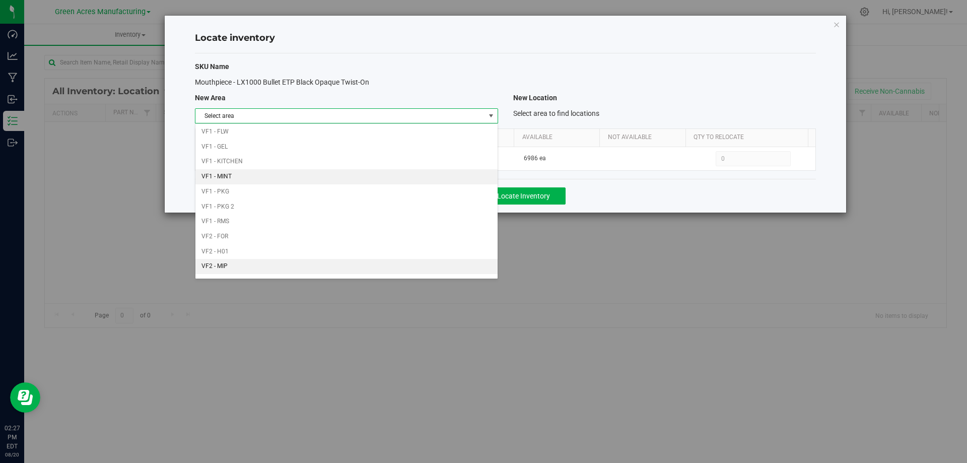
scroll to position [492, 0]
click at [421, 271] on li "Warehouse" at bounding box center [346, 268] width 302 height 15
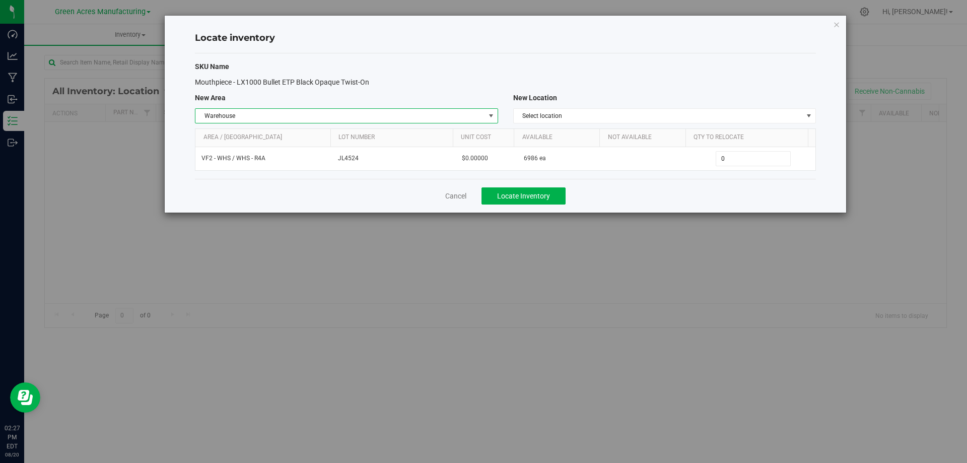
click at [752, 99] on div "New Location" at bounding box center [665, 98] width 318 height 11
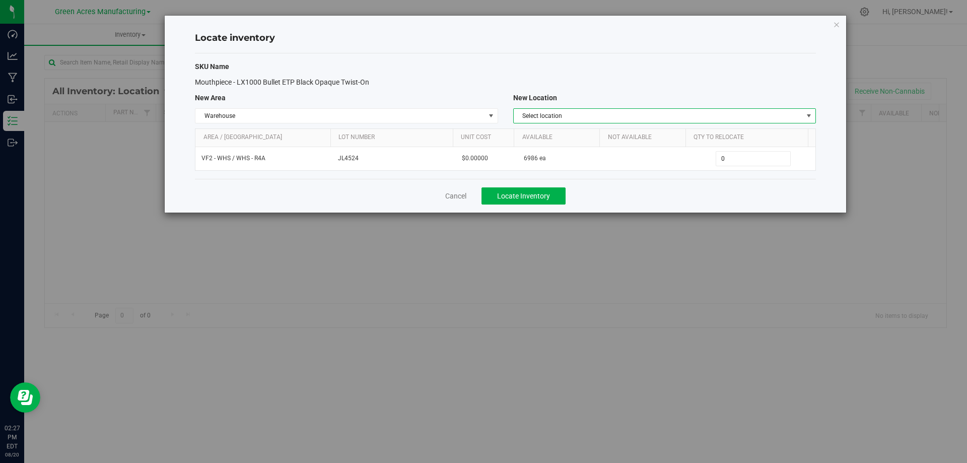
click at [752, 112] on span "Select location" at bounding box center [658, 116] width 289 height 14
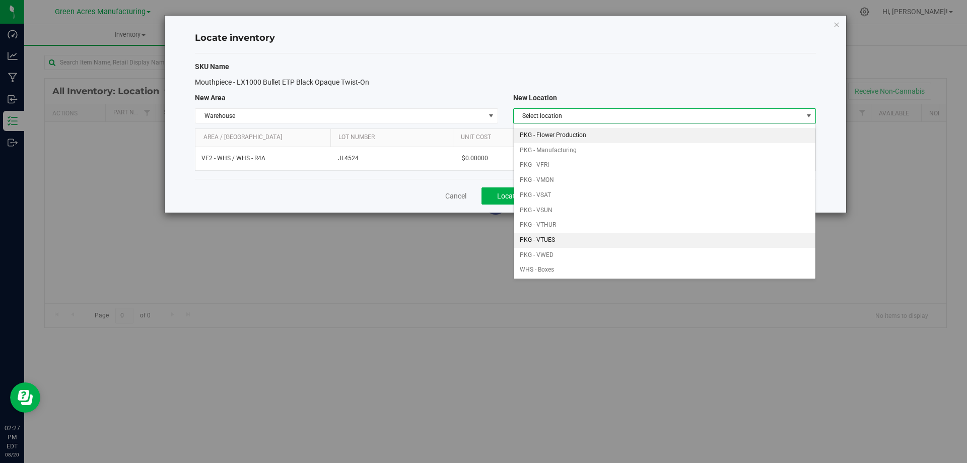
scroll to position [101, 0]
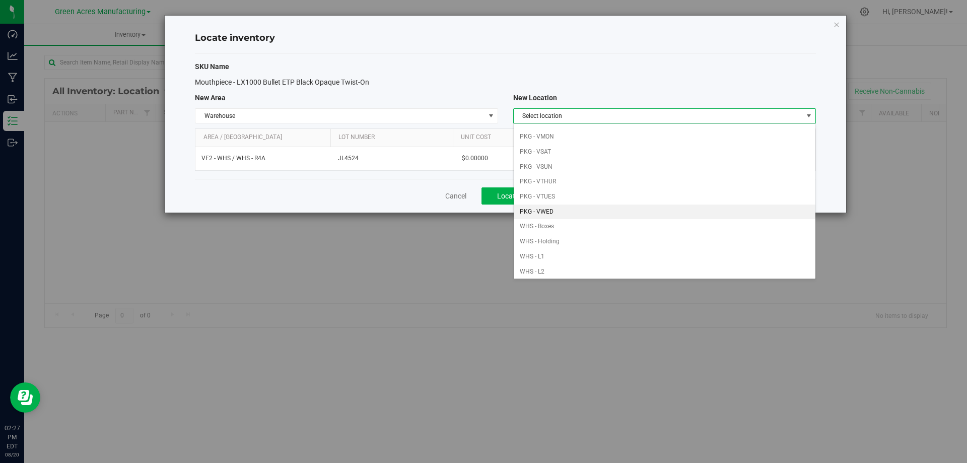
click at [596, 209] on li "PKG - VWED" at bounding box center [665, 211] width 302 height 15
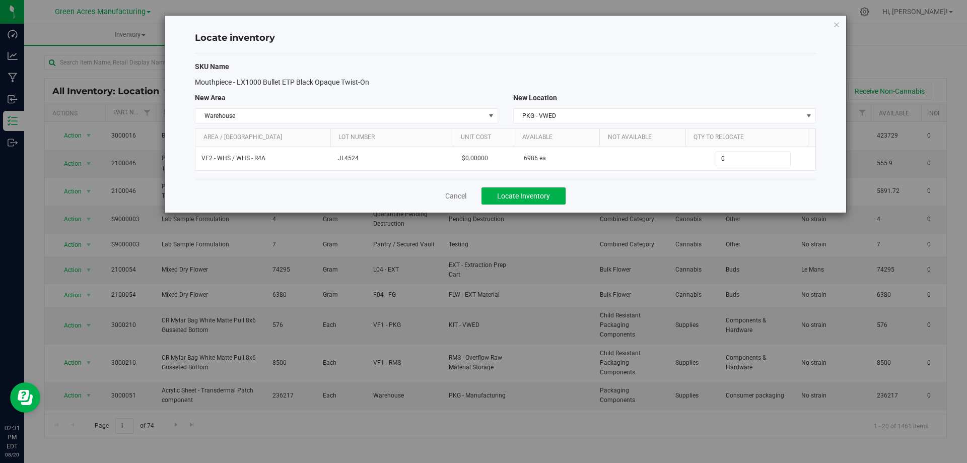
click at [108, 57] on div "Locate inventory SKU Name Mouthpiece - LX1000 Bullet ETP Black Opaque Twist-On …" at bounding box center [487, 231] width 974 height 463
click at [451, 198] on link "Cancel" at bounding box center [455, 196] width 21 height 10
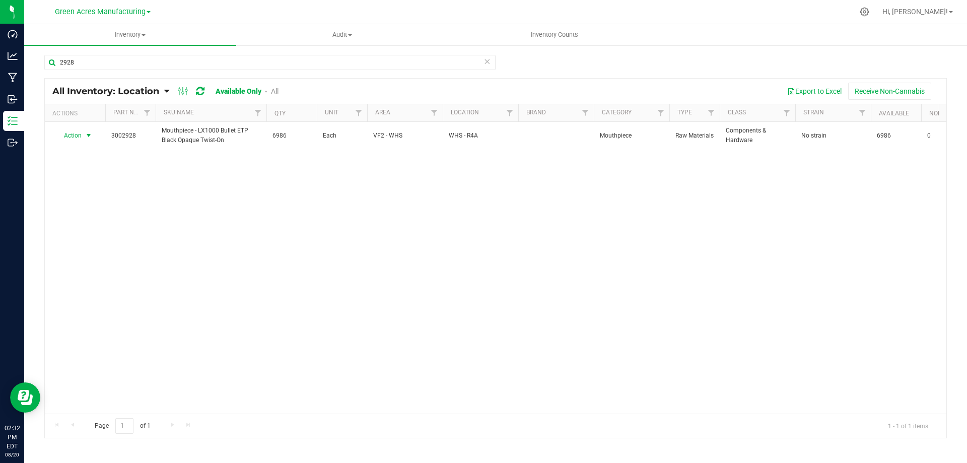
click at [89, 135] on span "select" at bounding box center [89, 135] width 8 height 8
click at [100, 158] on li "Adjust qty" at bounding box center [87, 152] width 64 height 15
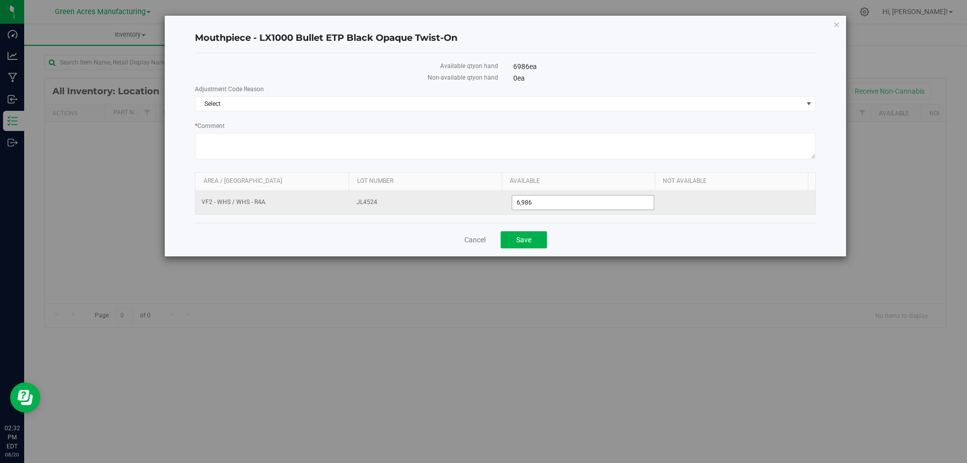
click at [559, 204] on span "6,986 6986" at bounding box center [583, 202] width 143 height 15
click at [556, 203] on input "6986" at bounding box center [583, 202] width 142 height 14
type input "7000"
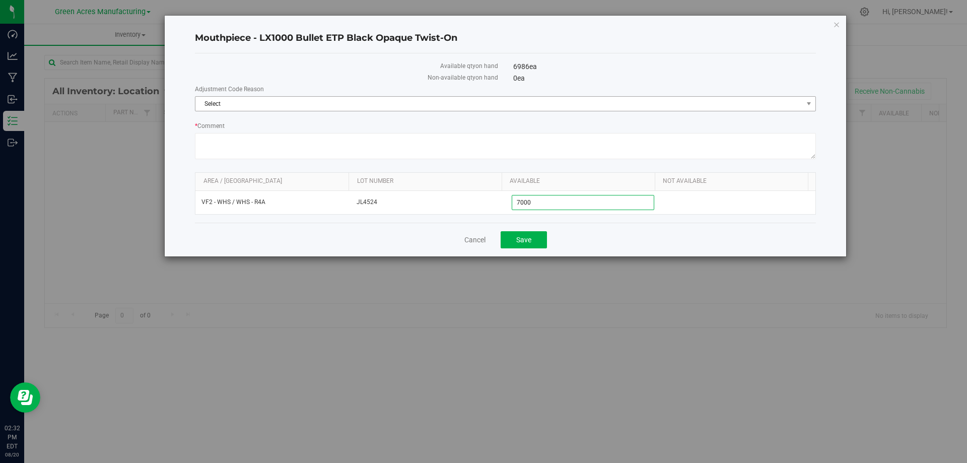
type input "7,000"
click at [679, 106] on span "Select" at bounding box center [498, 104] width 607 height 14
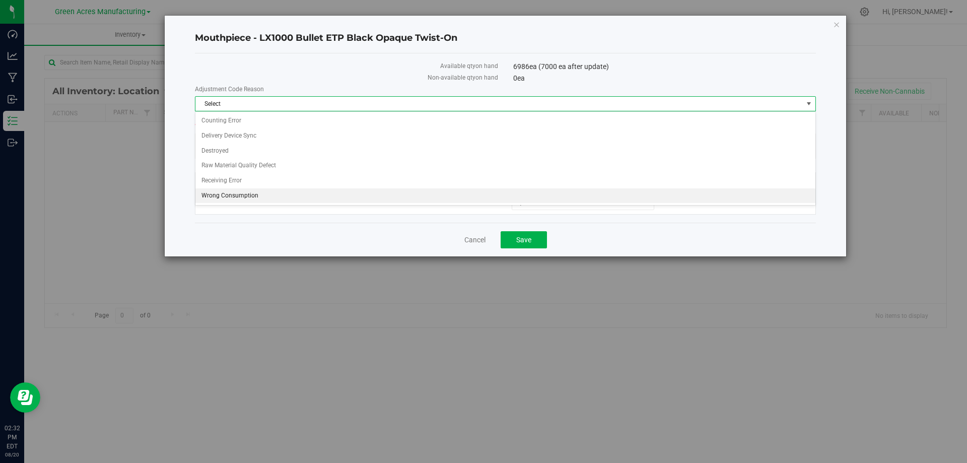
click at [238, 193] on li "Wrong Consumption" at bounding box center [505, 195] width 620 height 15
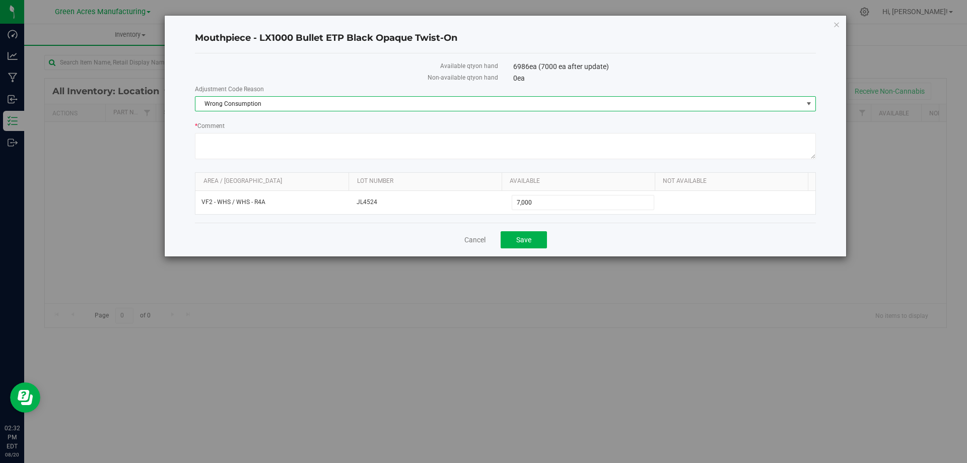
click at [580, 232] on div "Cancel Save" at bounding box center [505, 240] width 621 height 34
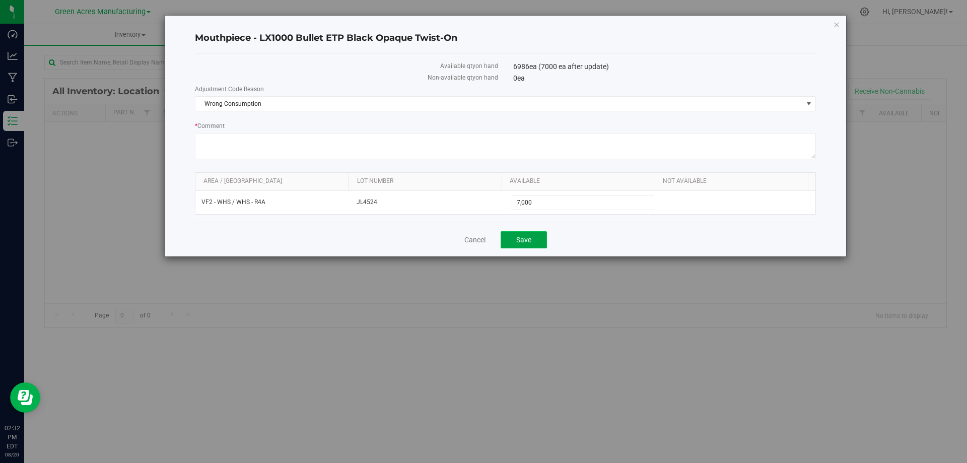
click at [508, 245] on button "Save" at bounding box center [523, 239] width 46 height 17
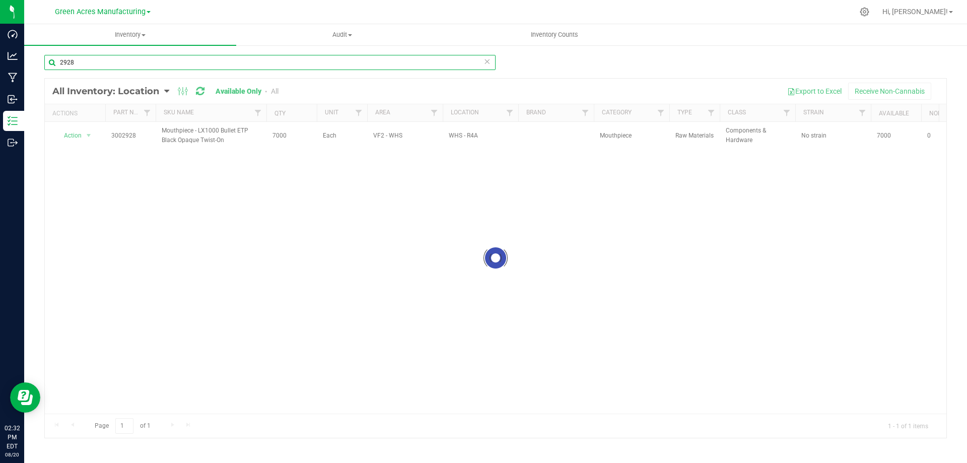
click at [255, 66] on input "2928" at bounding box center [269, 62] width 451 height 15
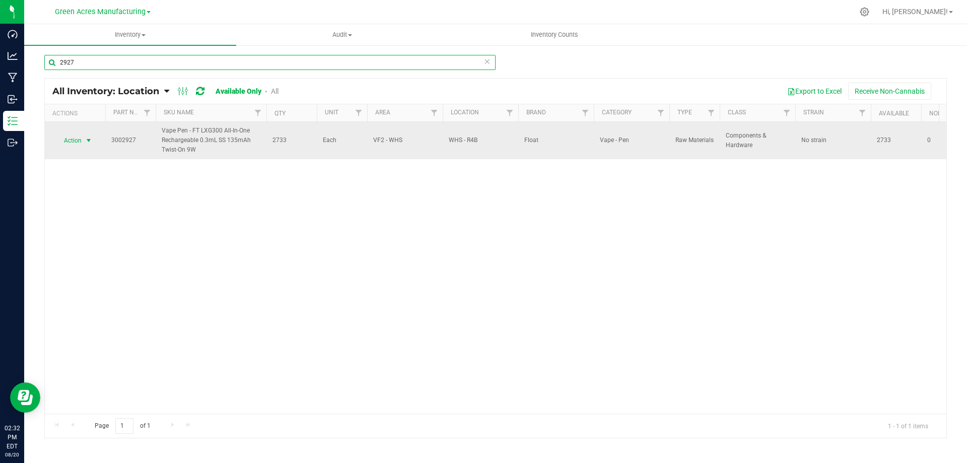
type input "2927"
click at [84, 137] on span "select" at bounding box center [89, 140] width 13 height 14
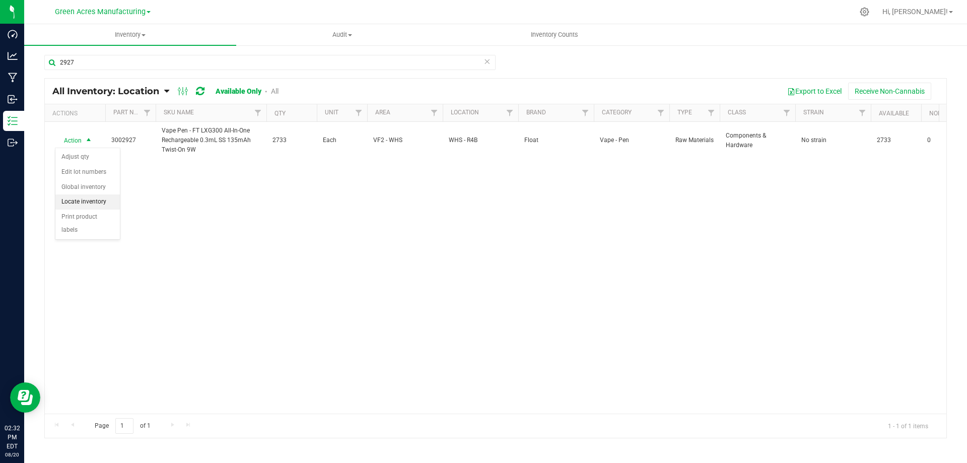
click at [74, 206] on li "Locate inventory" at bounding box center [87, 201] width 64 height 15
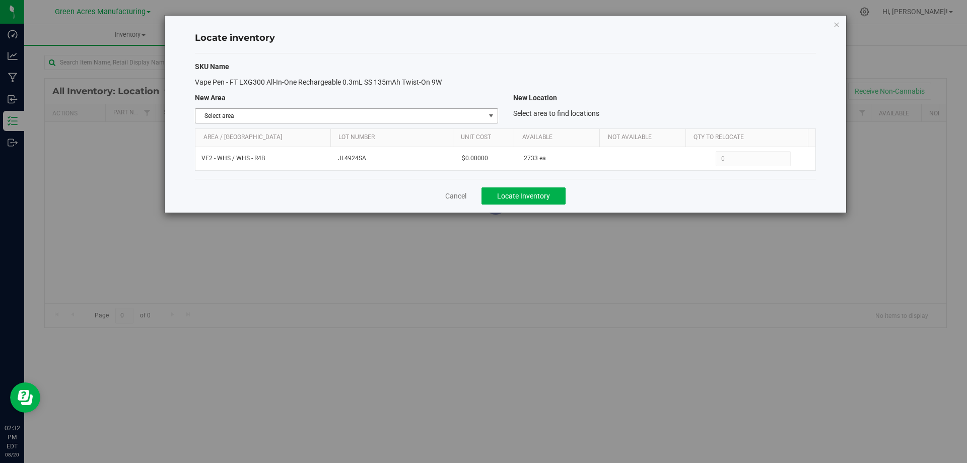
click at [488, 119] on span "select" at bounding box center [491, 116] width 8 height 8
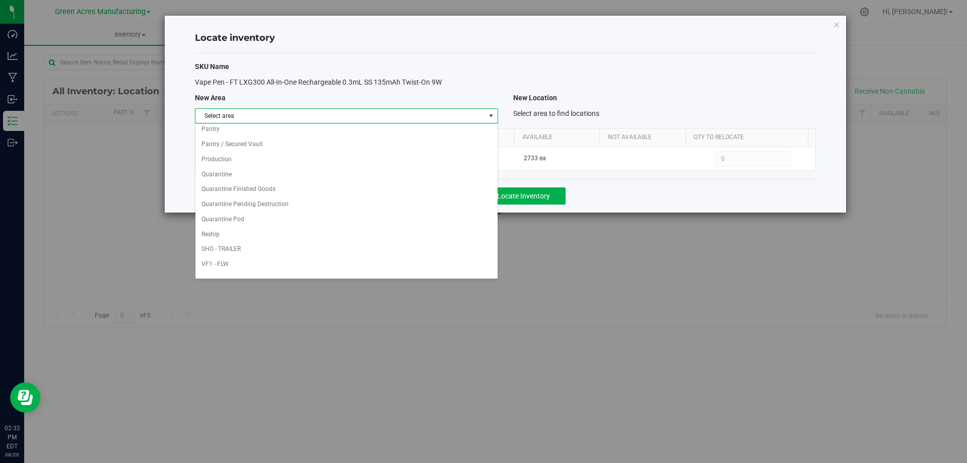
scroll to position [492, 0]
click at [394, 262] on li "Warehouse" at bounding box center [346, 268] width 302 height 15
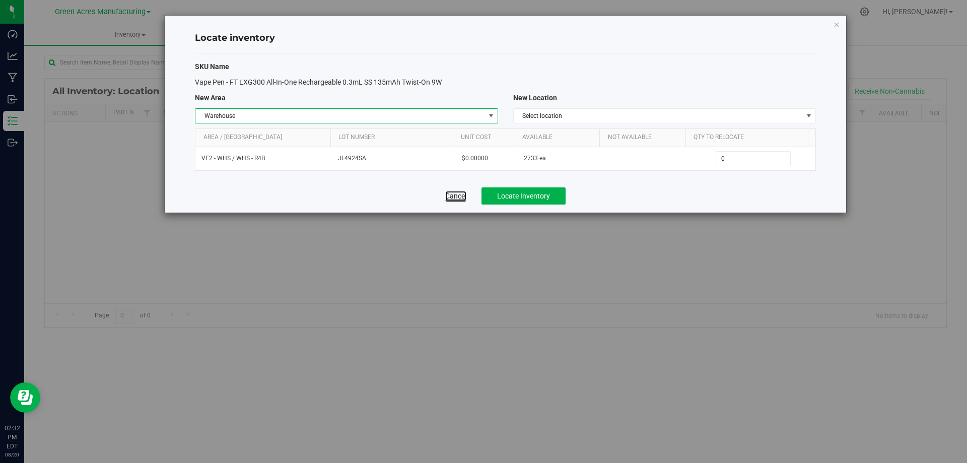
click at [459, 194] on link "Cancel" at bounding box center [455, 196] width 21 height 10
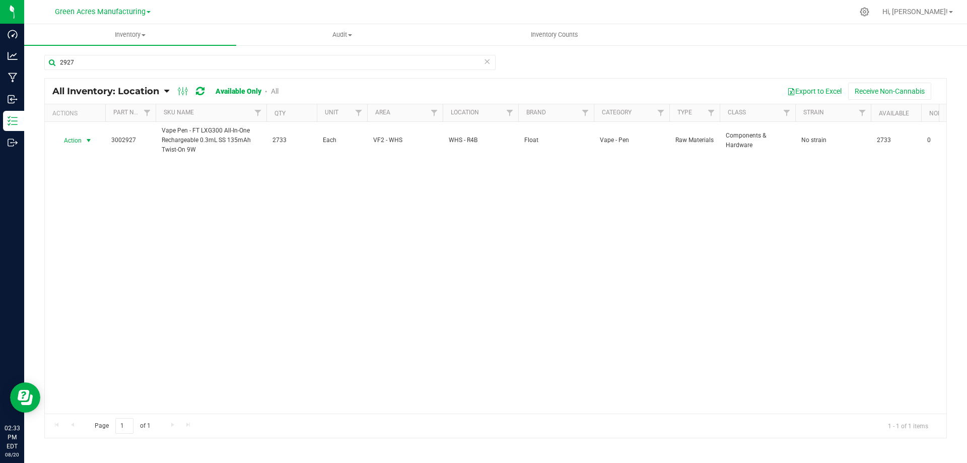
click at [87, 139] on span "select" at bounding box center [89, 140] width 8 height 8
click at [96, 201] on li "Locate inventory" at bounding box center [87, 201] width 64 height 15
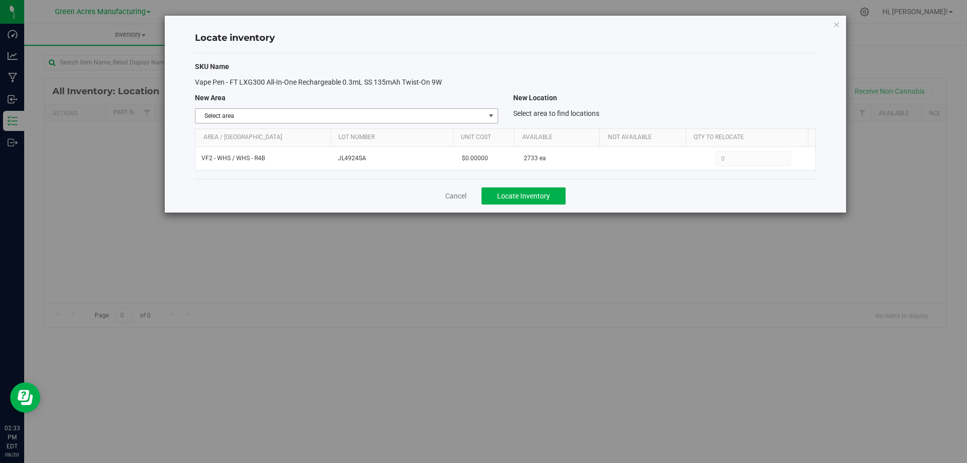
click at [484, 119] on span "Select area" at bounding box center [339, 116] width 289 height 14
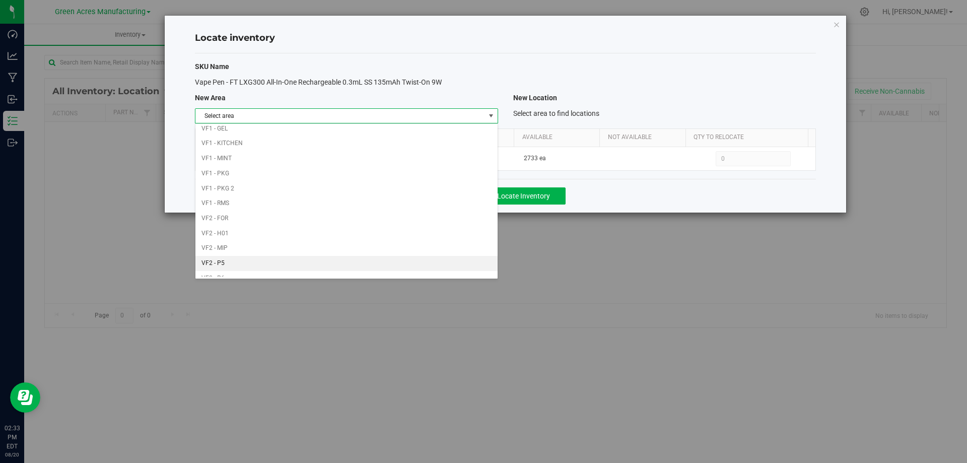
scroll to position [492, 0]
click at [381, 271] on li "Warehouse" at bounding box center [346, 268] width 302 height 15
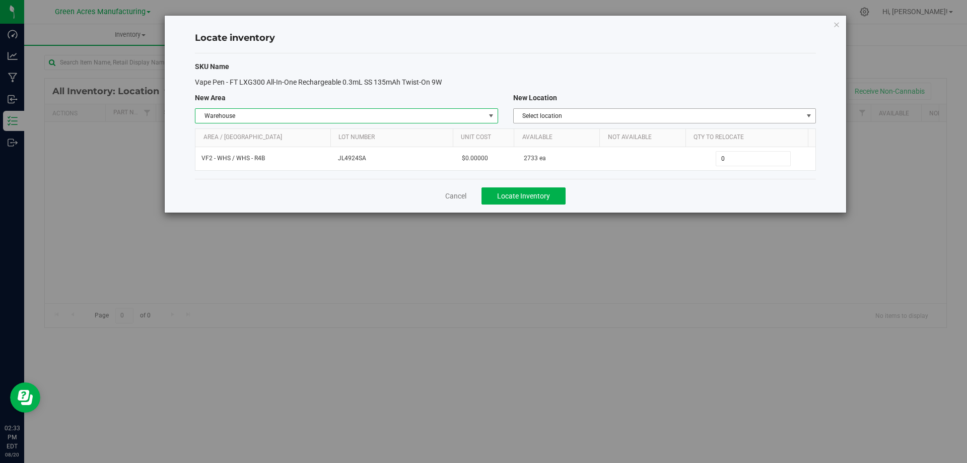
click at [790, 113] on span "Select location" at bounding box center [658, 116] width 289 height 14
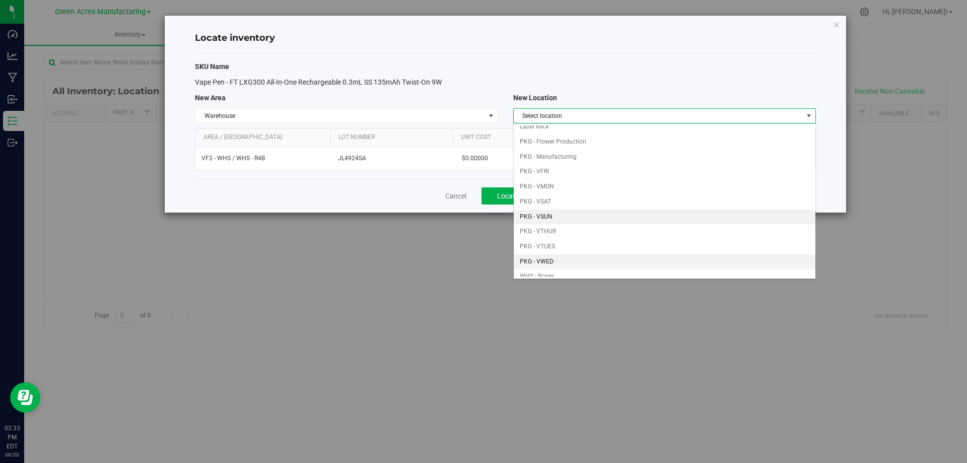
scroll to position [101, 0]
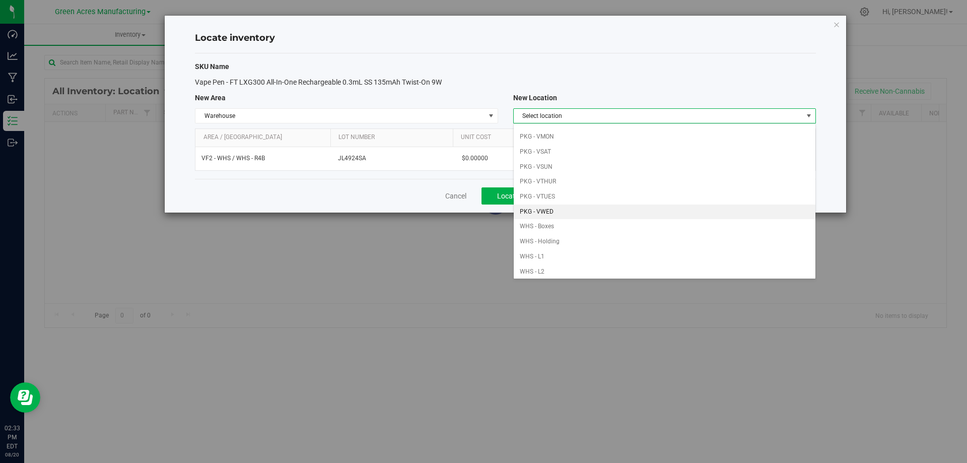
click at [603, 207] on li "PKG - VWED" at bounding box center [665, 211] width 302 height 15
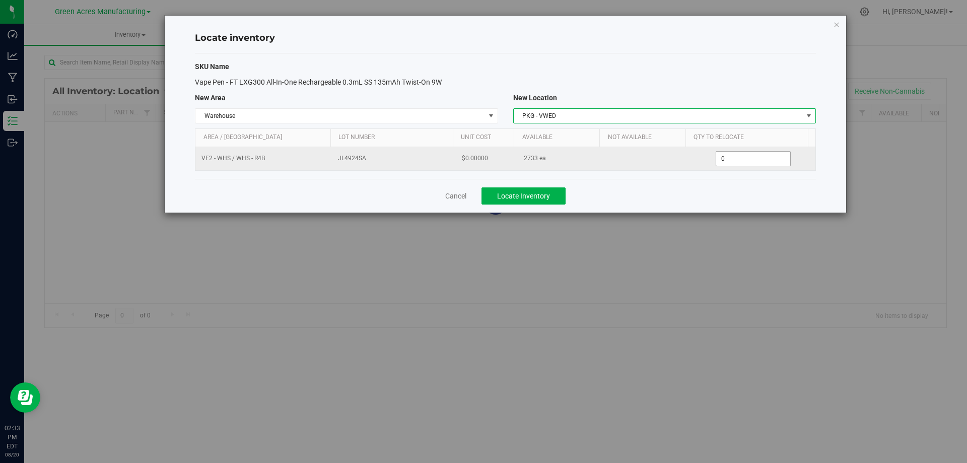
click at [768, 160] on span "0 0" at bounding box center [752, 158] width 75 height 15
click at [768, 160] on input "0" at bounding box center [753, 159] width 74 height 14
type input "233"
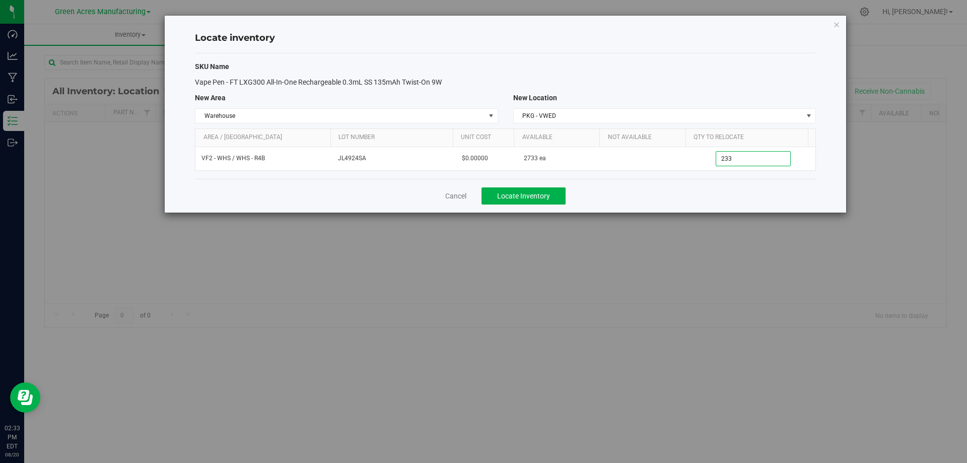
type input "233"
click at [717, 192] on div "Cancel Locate Inventory" at bounding box center [505, 196] width 621 height 34
click at [532, 192] on span "Locate Inventory" at bounding box center [523, 196] width 53 height 8
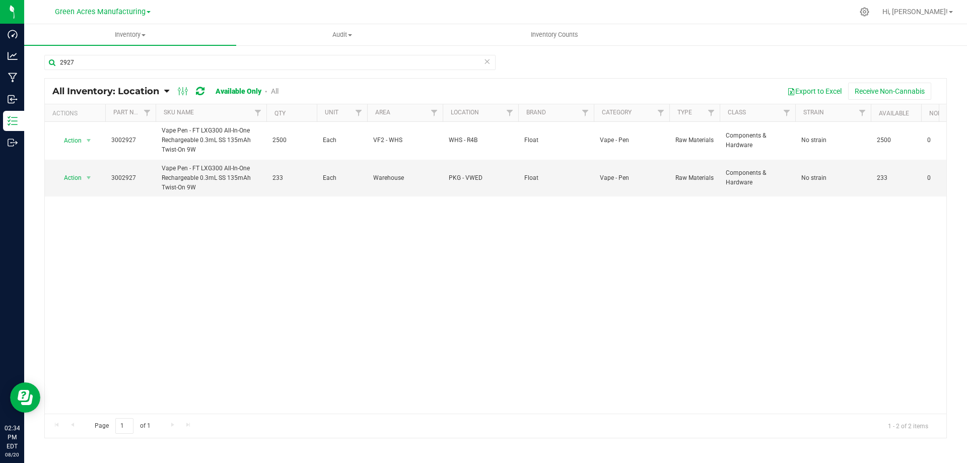
click at [118, 284] on div "Action Action Adjust qty Edit lot numbers Global inventory Locate inventory Pri…" at bounding box center [495, 268] width 901 height 292
click at [98, 64] on input "2927" at bounding box center [269, 62] width 451 height 15
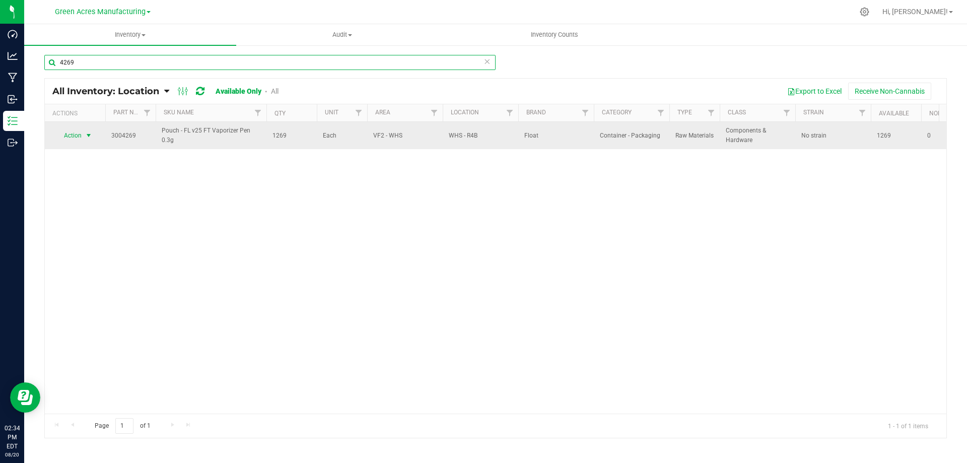
type input "4269"
click at [90, 138] on span "select" at bounding box center [89, 135] width 8 height 8
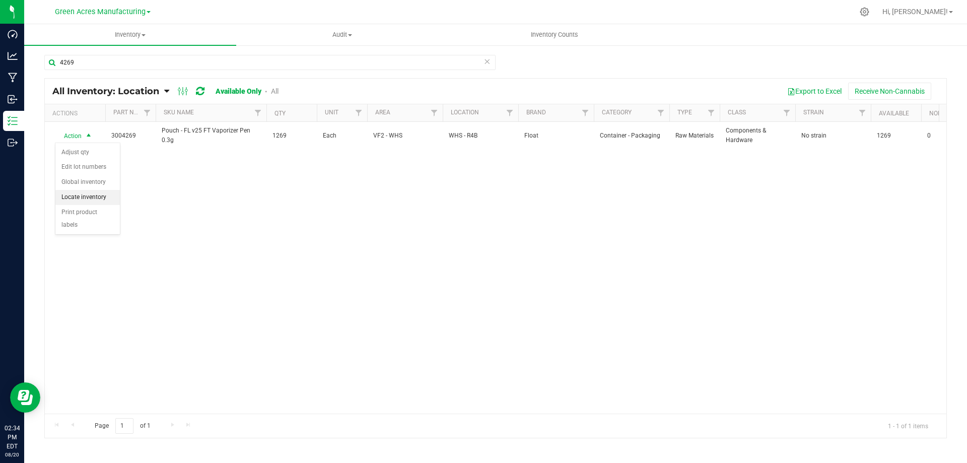
click at [82, 196] on li "Locate inventory" at bounding box center [87, 197] width 64 height 15
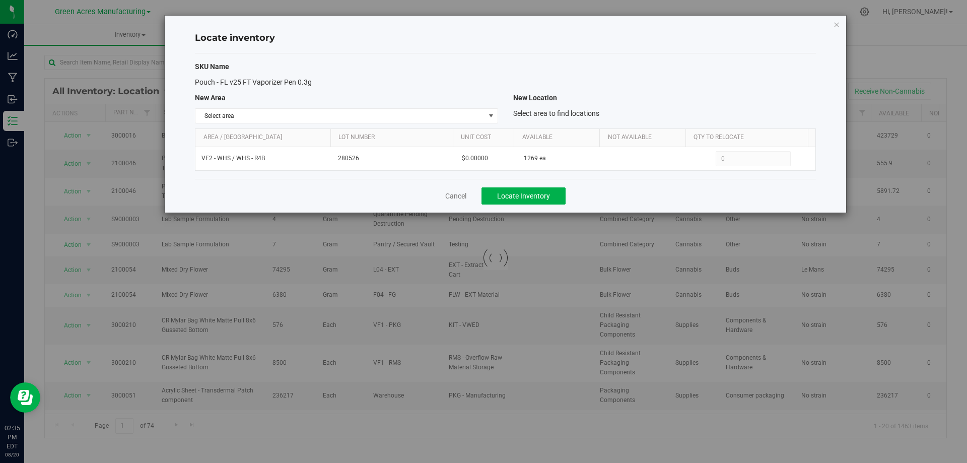
click at [770, 17] on div "Locate inventory SKU Name Pouch - FL v25 FT Vaporizer Pen 0.3g New Area New Loc…" at bounding box center [505, 114] width 681 height 197
click at [482, 122] on span "Select area" at bounding box center [339, 116] width 289 height 14
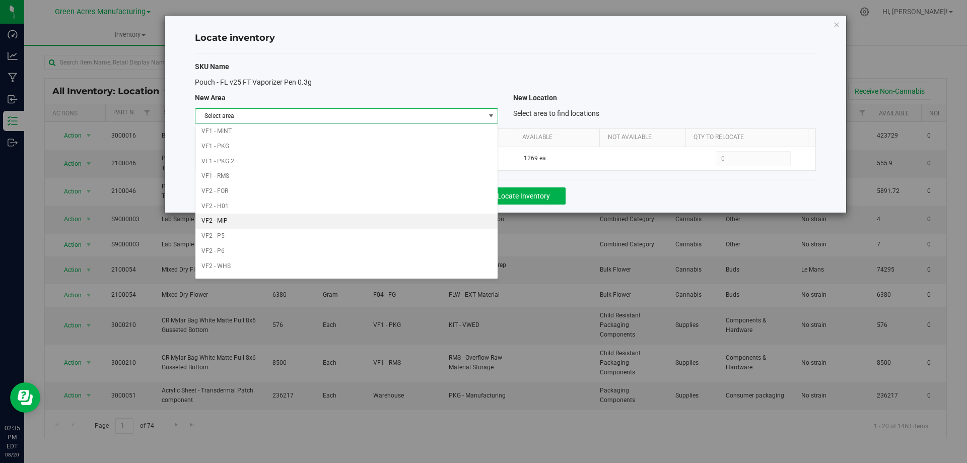
scroll to position [492, 0]
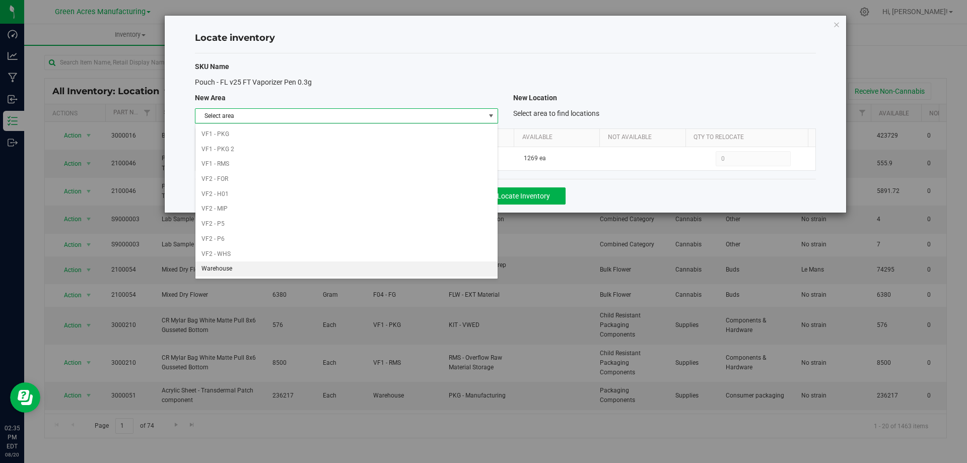
click at [323, 267] on li "Warehouse" at bounding box center [346, 268] width 302 height 15
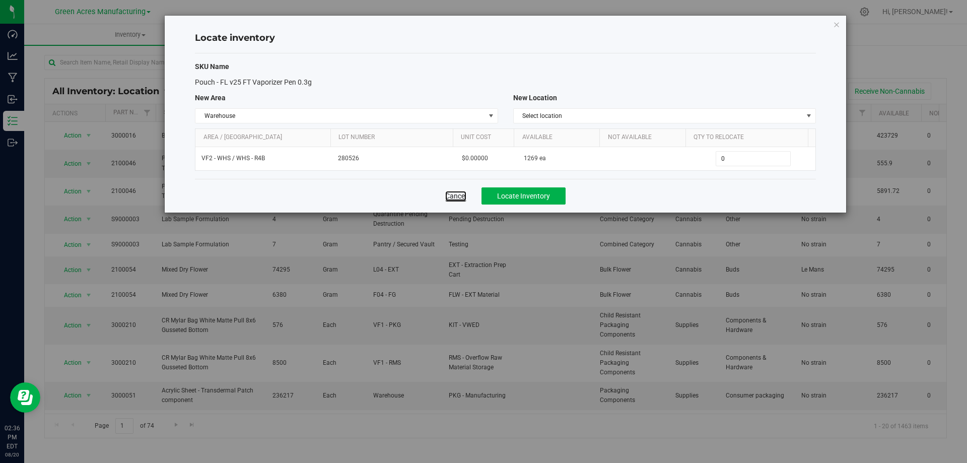
click at [460, 192] on link "Cancel" at bounding box center [455, 196] width 21 height 10
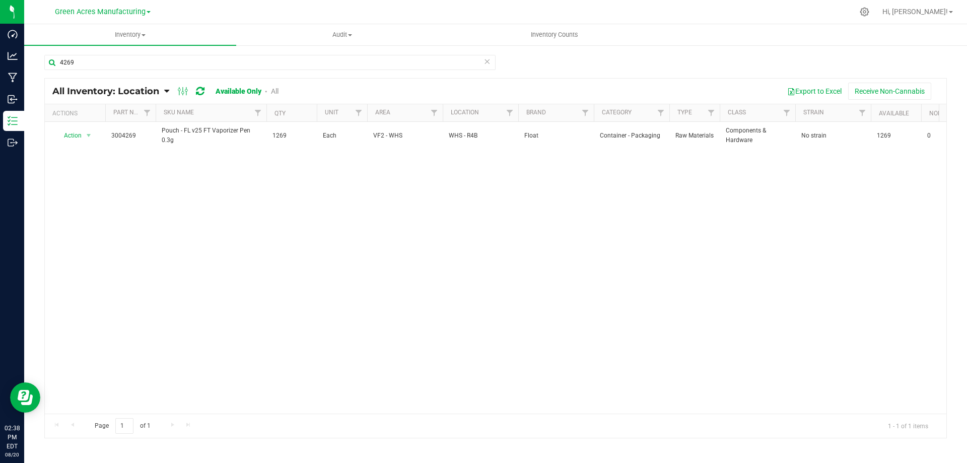
drag, startPoint x: 129, startPoint y: 193, endPoint x: 109, endPoint y: 166, distance: 33.8
click at [129, 191] on div "Action Action Adjust qty Edit lot numbers Global inventory Locate inventory Pri…" at bounding box center [495, 268] width 901 height 292
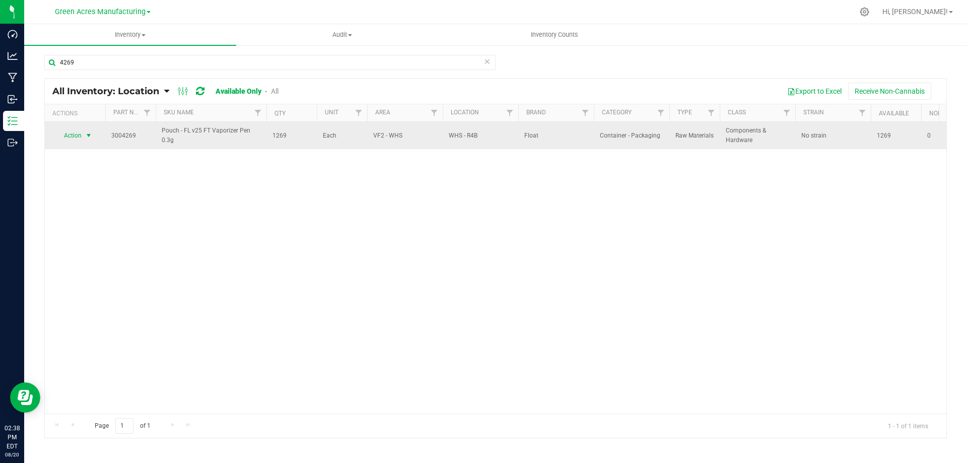
click at [90, 138] on span "select" at bounding box center [89, 135] width 8 height 8
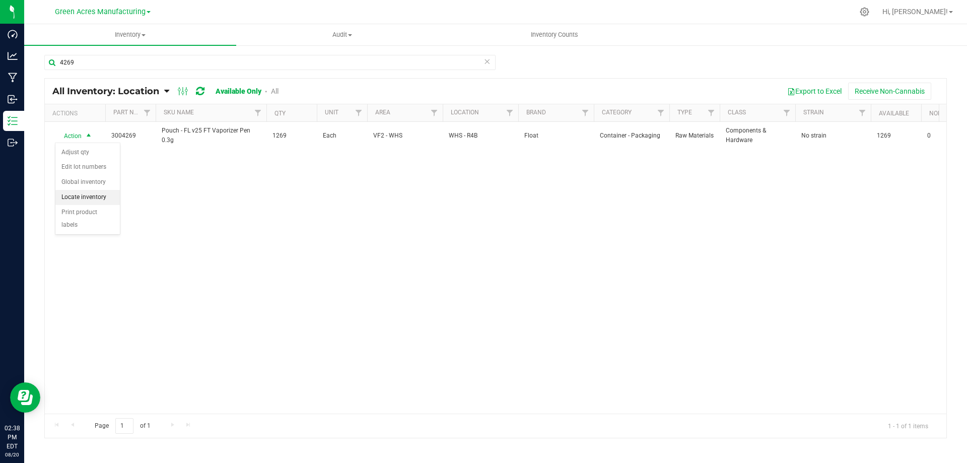
click at [75, 195] on li "Locate inventory" at bounding box center [87, 197] width 64 height 15
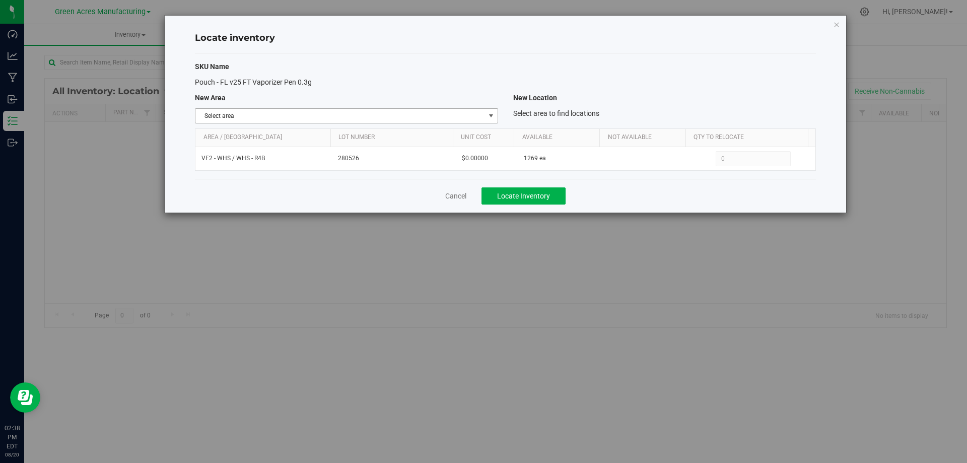
click at [483, 115] on span "Select area" at bounding box center [339, 116] width 289 height 14
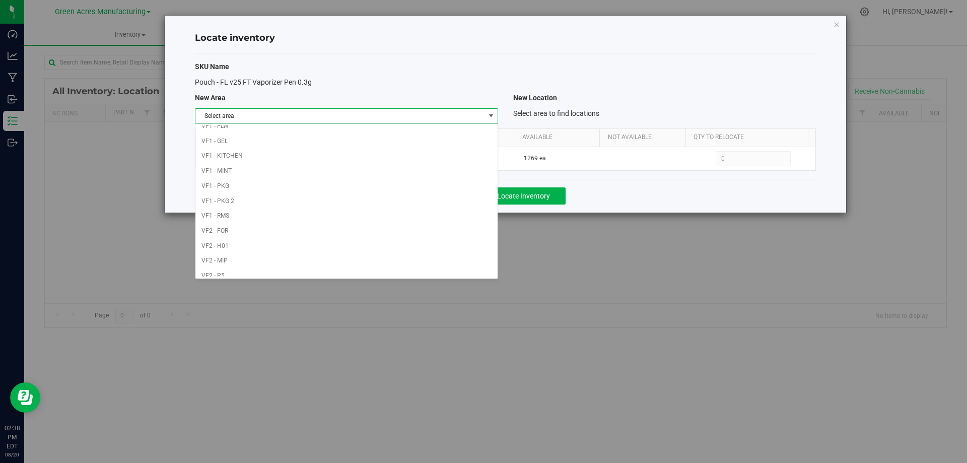
scroll to position [492, 0]
click at [385, 128] on li "VF1 - PKG" at bounding box center [346, 134] width 302 height 15
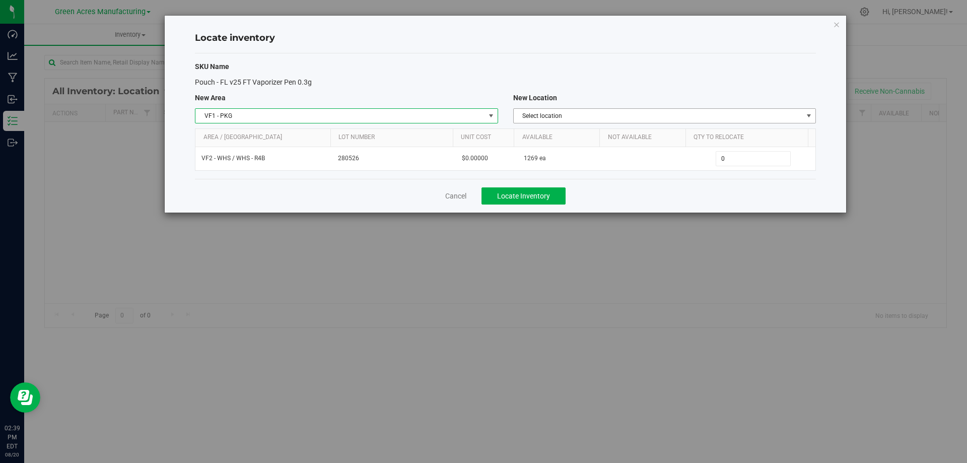
click at [606, 117] on span "Select location" at bounding box center [658, 116] width 289 height 14
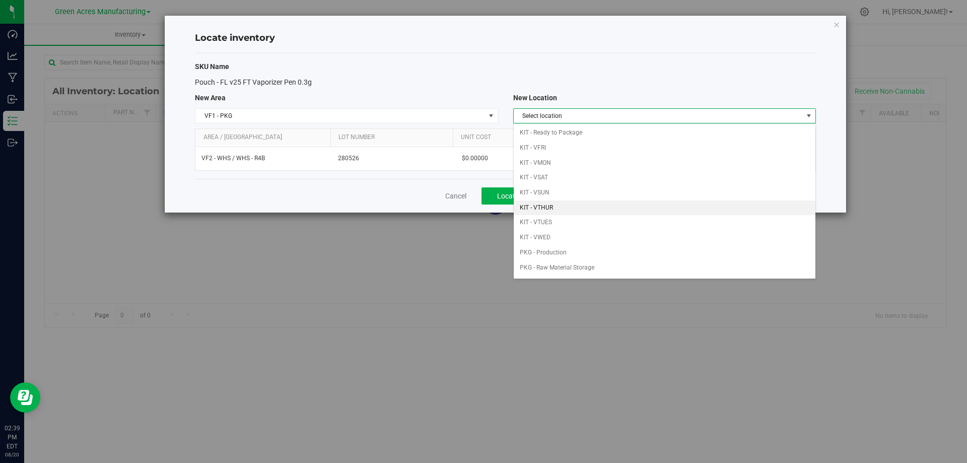
click at [611, 209] on li "KIT - VTHUR" at bounding box center [665, 207] width 302 height 15
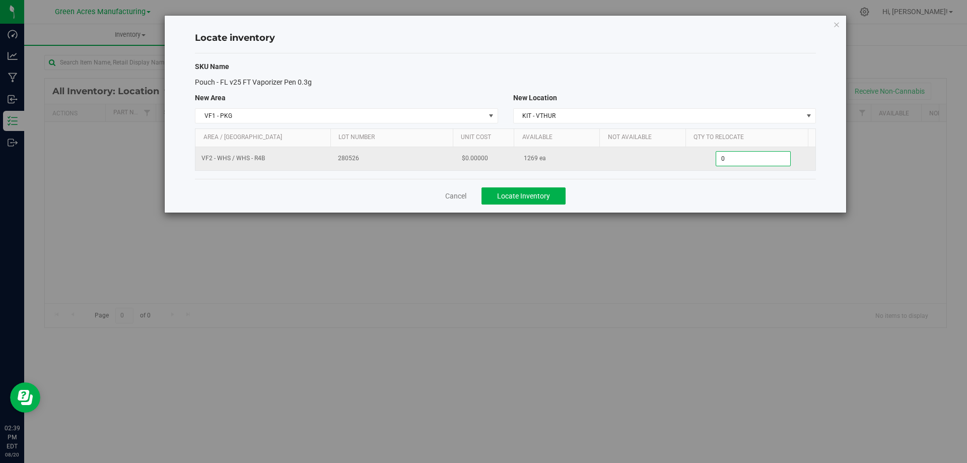
click at [739, 154] on span "0 0" at bounding box center [752, 158] width 75 height 15
click at [739, 154] on input "0" at bounding box center [753, 159] width 74 height 14
type input "1269"
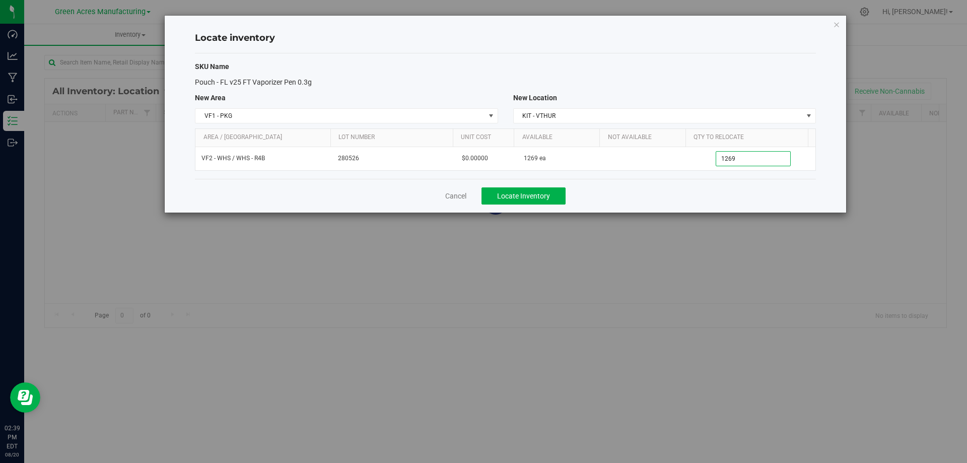
type input "1,269"
drag, startPoint x: 641, startPoint y: 189, endPoint x: 633, endPoint y: 189, distance: 8.1
click at [640, 189] on div "Cancel Locate Inventory" at bounding box center [505, 196] width 621 height 34
click at [527, 190] on button "Locate Inventory" at bounding box center [523, 195] width 84 height 17
